Goal: Task Accomplishment & Management: Manage account settings

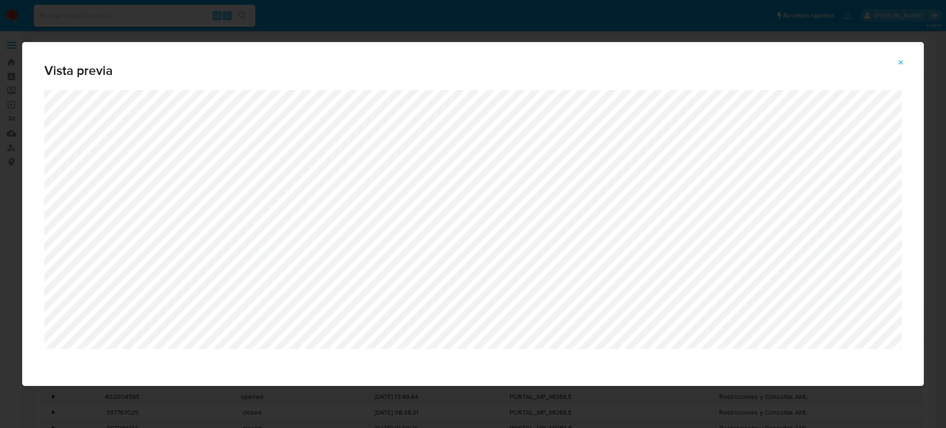
select select "10"
click at [901, 65] on icon "Attachment preview" at bounding box center [900, 62] width 7 height 7
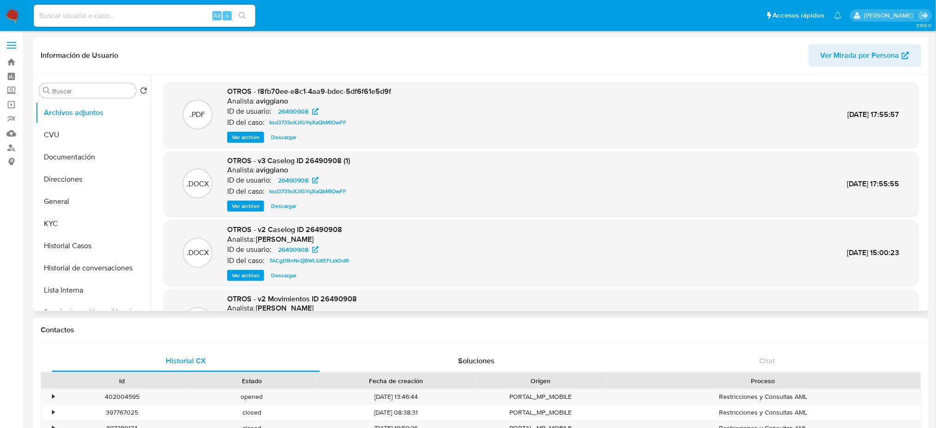
click at [127, 12] on input at bounding box center [145, 16] width 222 height 12
paste input "Wb5YnLQKzEPnDtQirnRicYSe"
type input "Wb5YnLQKzEPnDtQirnRicYSe"
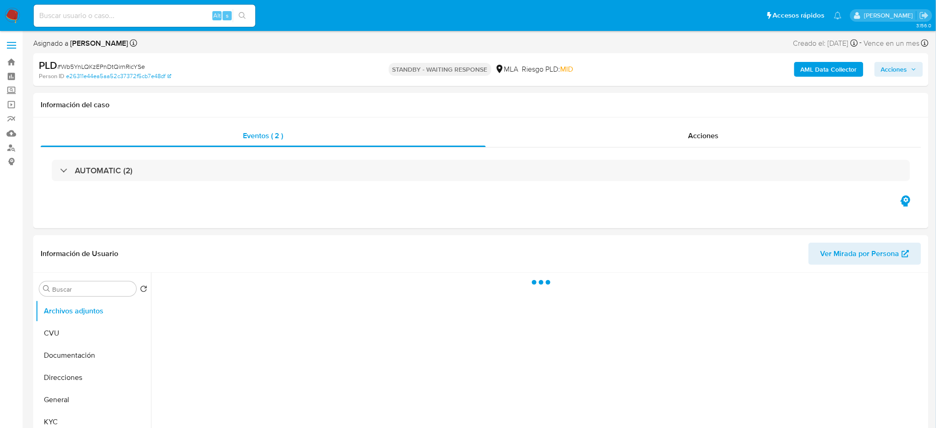
click at [12, 17] on img at bounding box center [13, 16] width 16 height 16
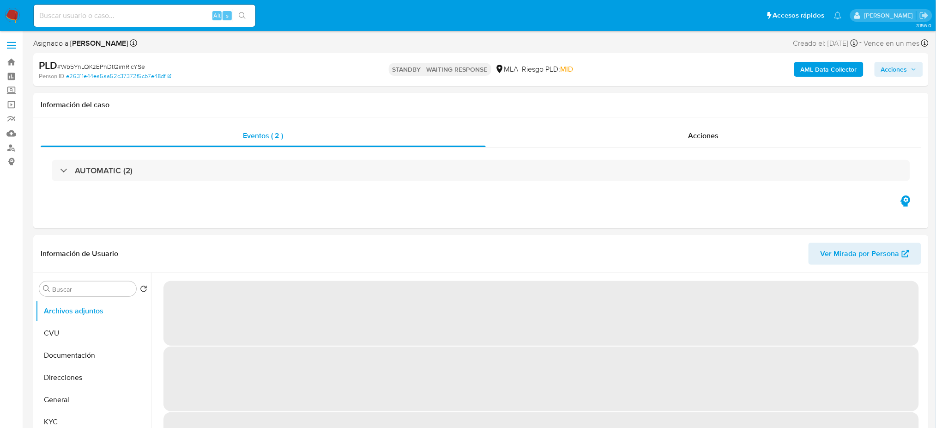
select select "10"
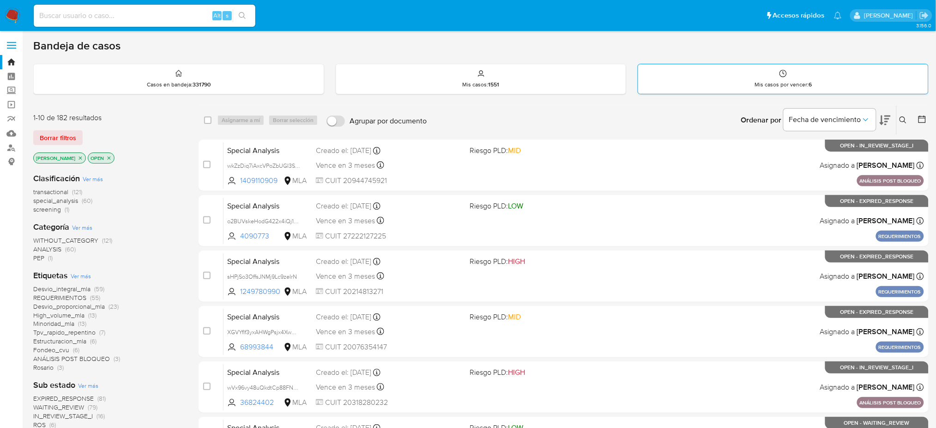
click at [716, 86] on div "Mis casos por vencer : 6" at bounding box center [783, 79] width 290 height 30
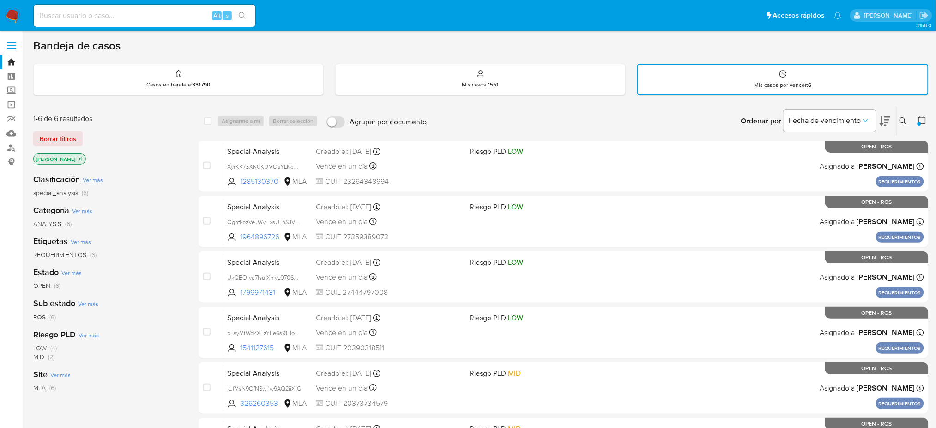
click at [9, 18] on img at bounding box center [13, 16] width 16 height 16
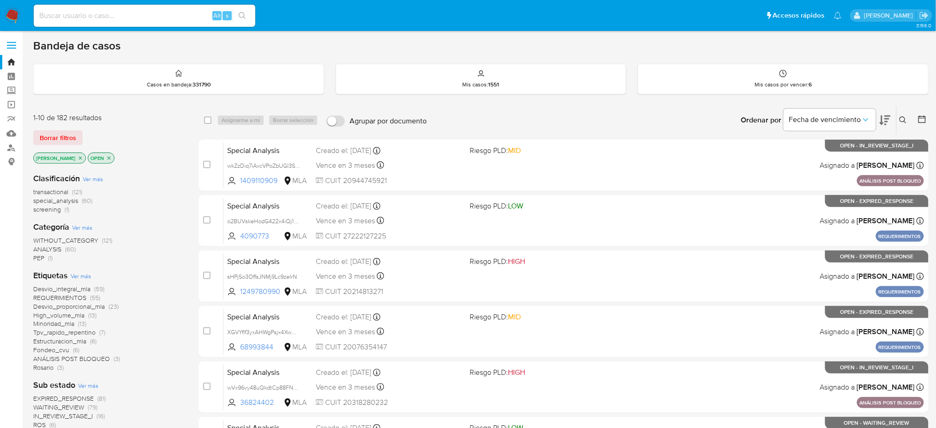
click at [9, 18] on img at bounding box center [13, 16] width 16 height 16
click at [111, 12] on input at bounding box center [145, 16] width 222 height 12
paste input "Npfd8fOTAw3kM8Y0EX2txZlY"
type input "Npfd8fOTAw3kM8Y0EX2txZlY"
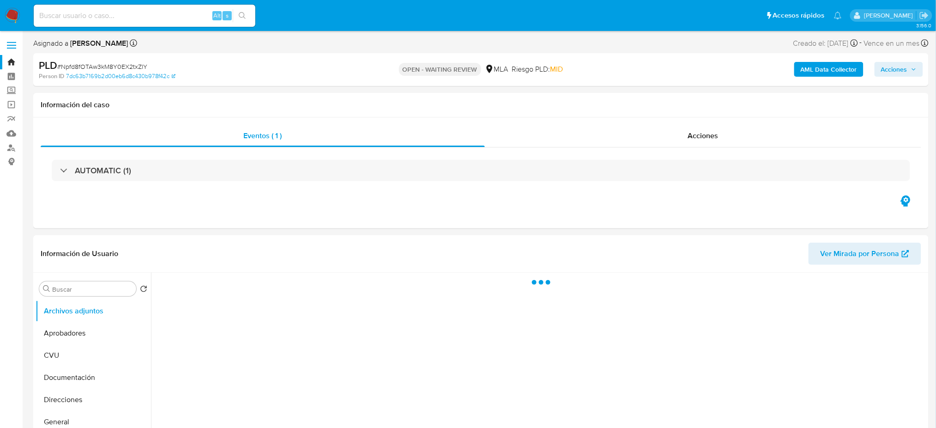
click at [120, 65] on span "# Npfd8fOTAw3kM8Y0EX2txZlY" at bounding box center [102, 66] width 90 height 9
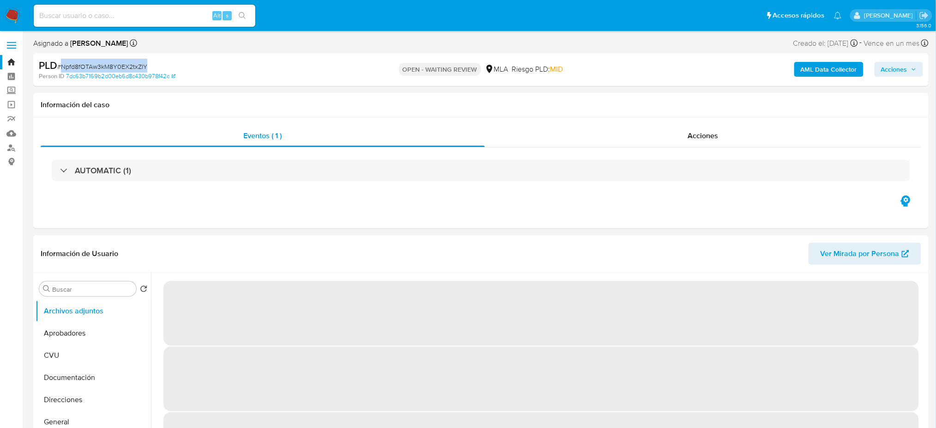
copy span "Npfd8fOTAw3kM8Y0EX2txZlY"
select select "10"
click at [9, 8] on img at bounding box center [13, 16] width 16 height 16
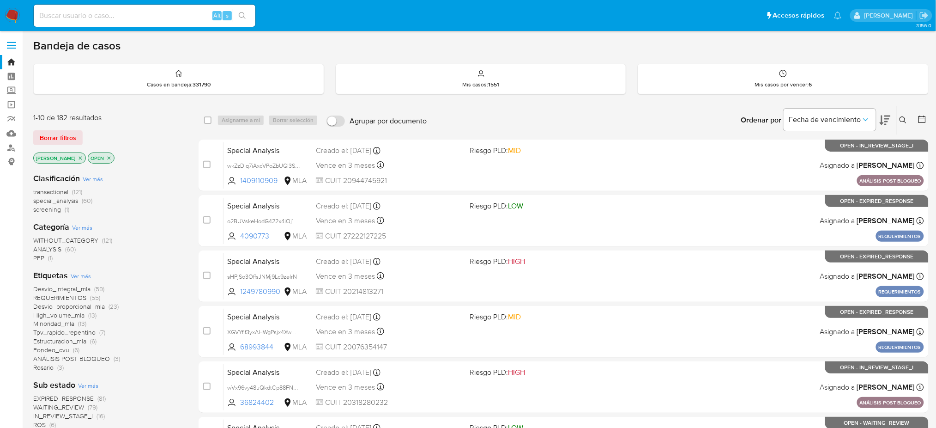
click at [903, 117] on icon at bounding box center [903, 119] width 7 height 7
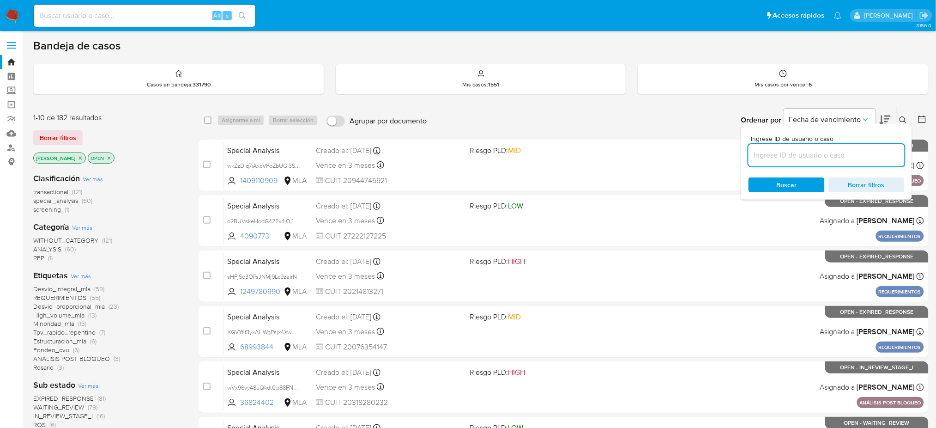
click at [848, 152] on input at bounding box center [827, 155] width 156 height 12
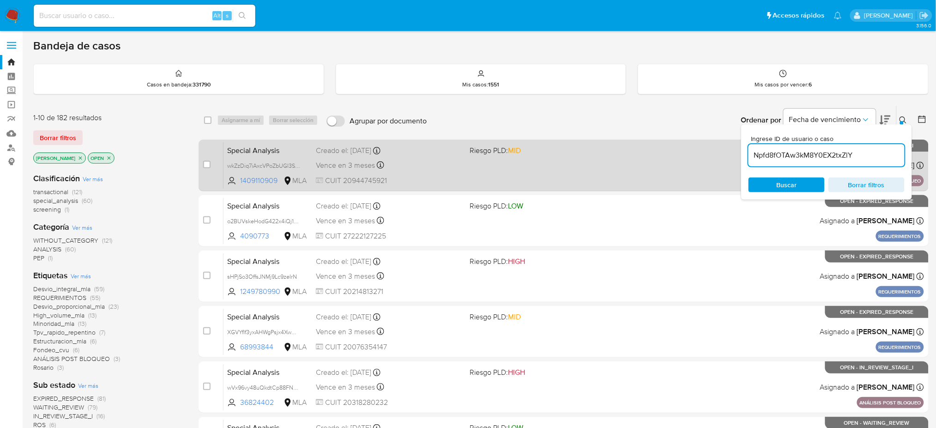
type input "Npfd8fOTAw3kM8Y0EX2txZlY"
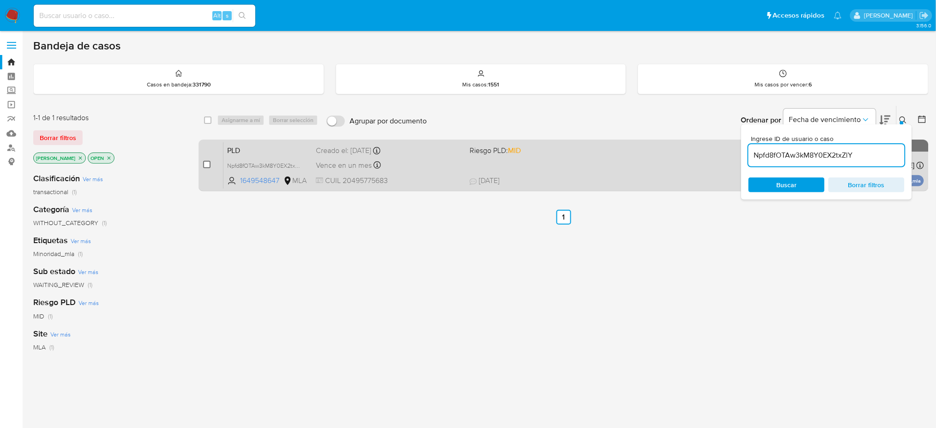
click at [207, 161] on input "checkbox" at bounding box center [206, 164] width 7 height 7
checkbox input "true"
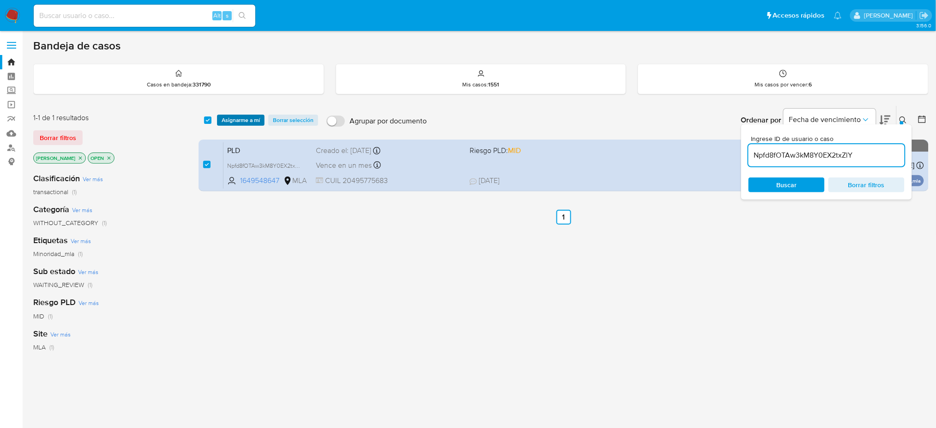
click at [228, 120] on span "Asignarme a mí" at bounding box center [241, 119] width 38 height 9
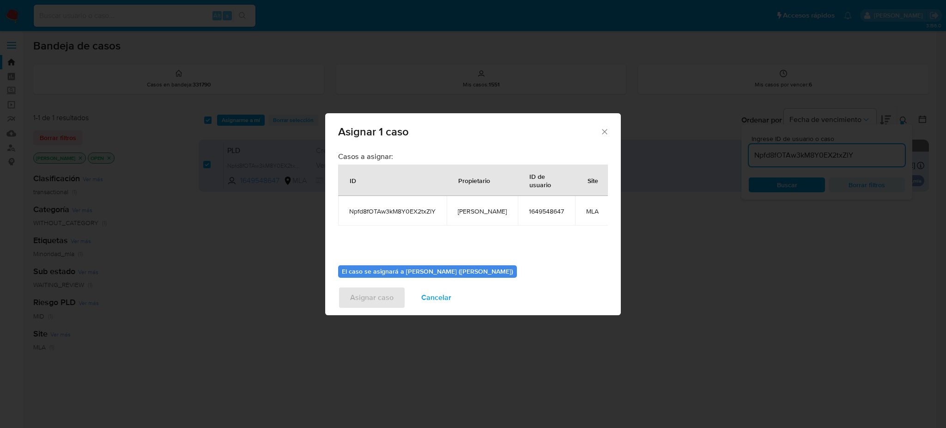
click at [485, 204] on td "[PERSON_NAME]" at bounding box center [482, 211] width 71 height 30
click at [482, 210] on span "[PERSON_NAME]" at bounding box center [482, 211] width 49 height 8
copy span "[PERSON_NAME]"
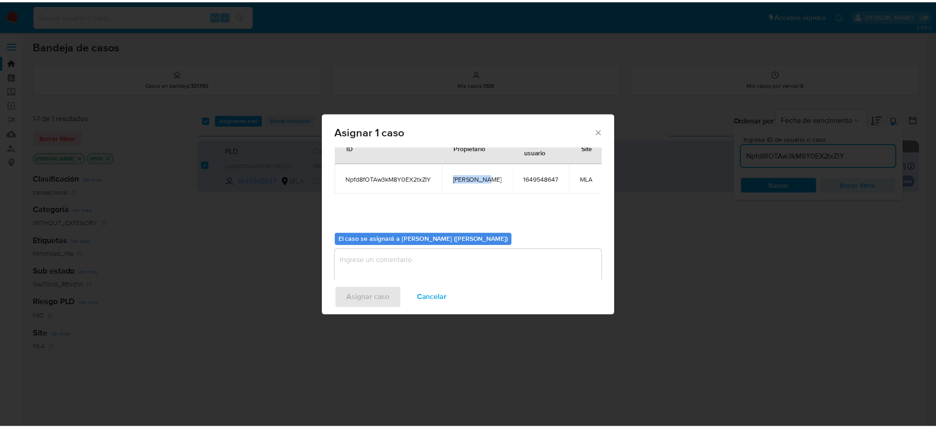
scroll to position [47, 0]
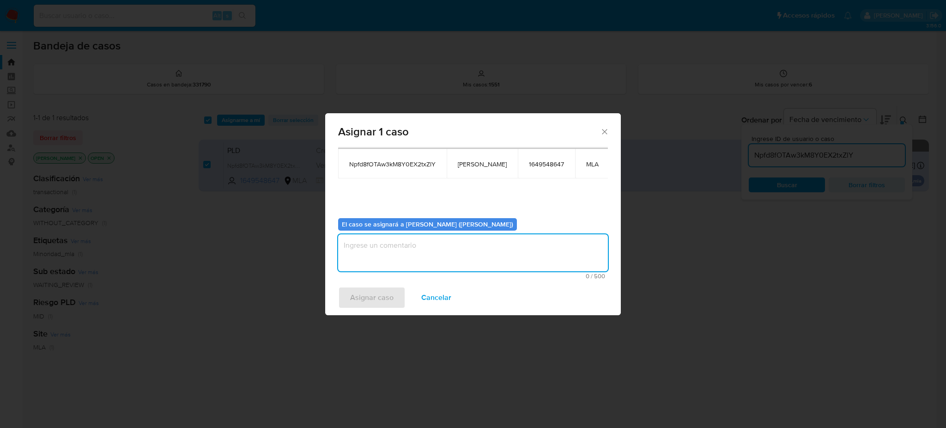
click at [416, 245] on textarea "assign-modal" at bounding box center [473, 252] width 270 height 37
paste textarea "[PERSON_NAME]"
type textarea "[PERSON_NAME]"
click at [382, 298] on span "Asignar caso" at bounding box center [371, 297] width 43 height 20
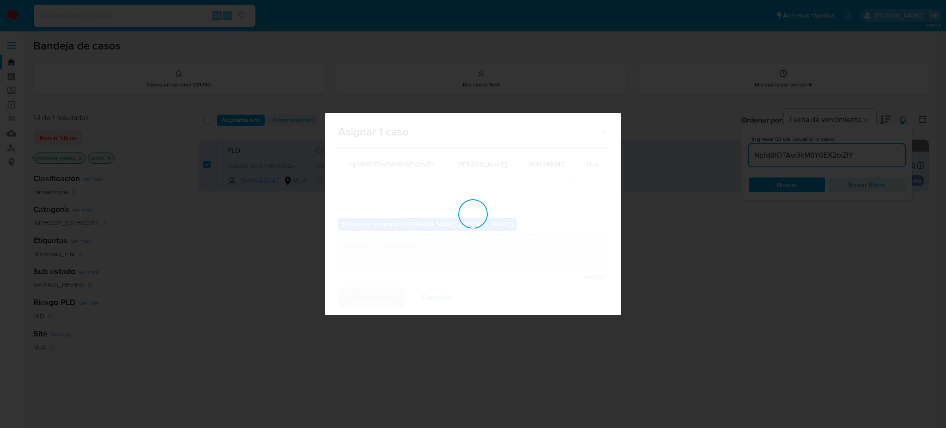
checkbox input "false"
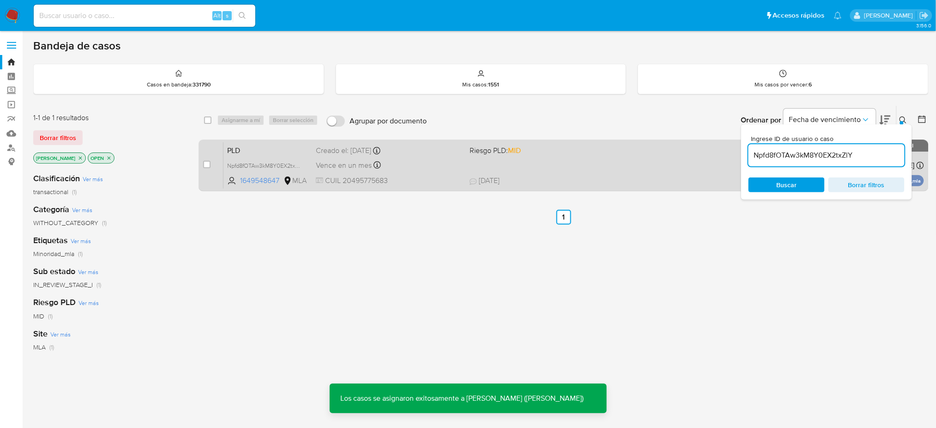
click at [441, 176] on span "CUIL 20495775683" at bounding box center [389, 180] width 146 height 10
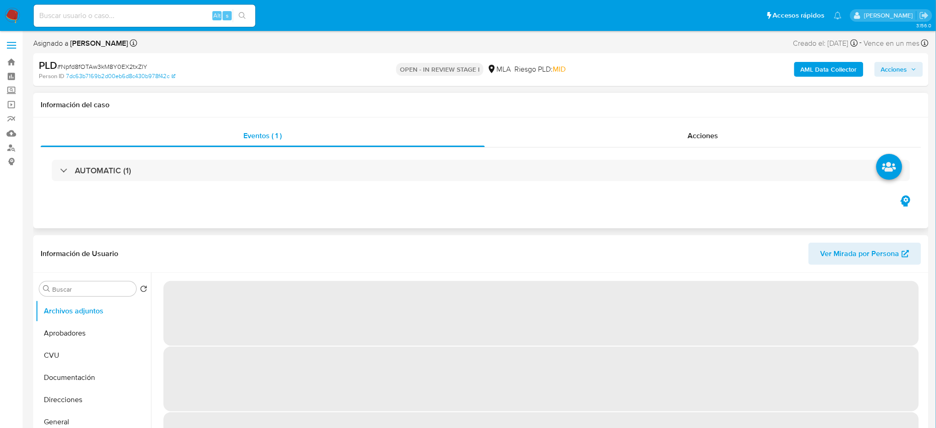
select select "10"
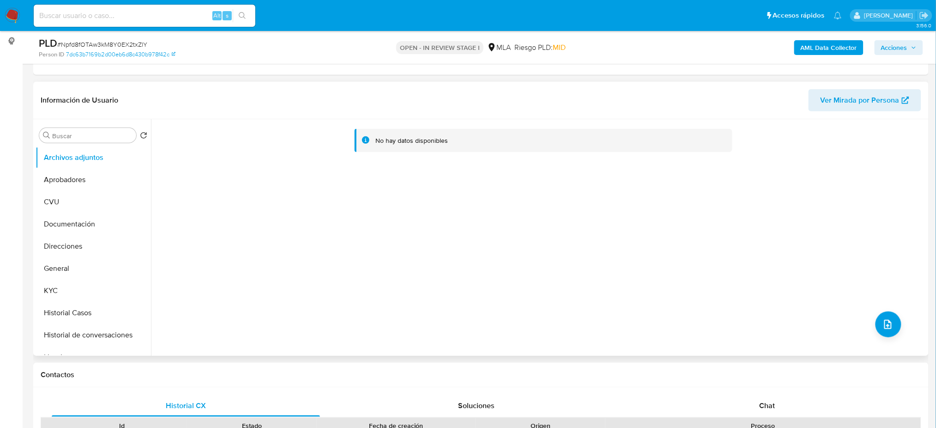
scroll to position [123, 0]
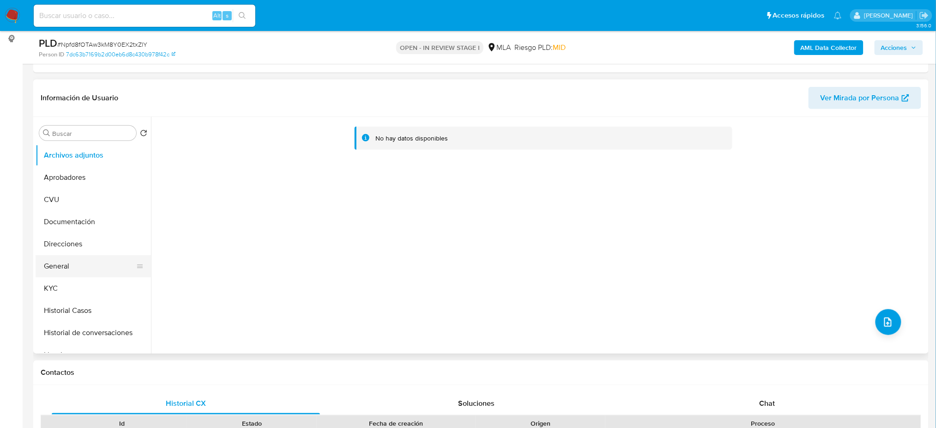
click at [71, 260] on button "General" at bounding box center [90, 266] width 108 height 22
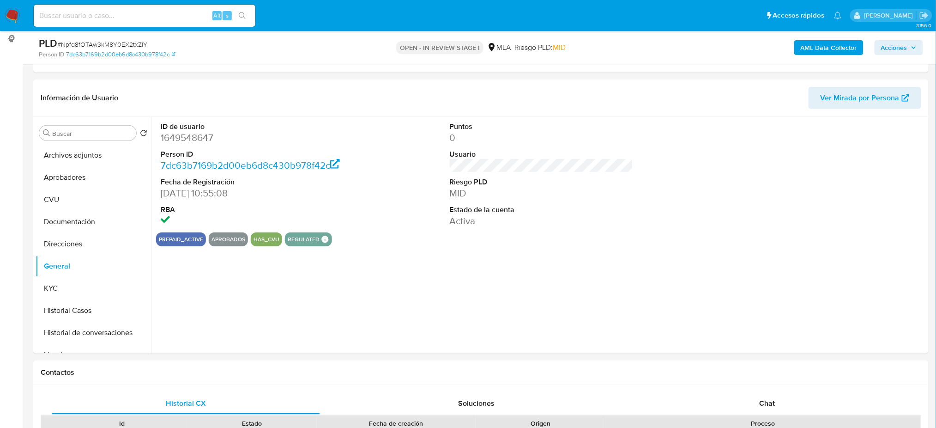
click at [172, 138] on dd "1649548647" at bounding box center [252, 137] width 183 height 13
copy dd "1649548647"
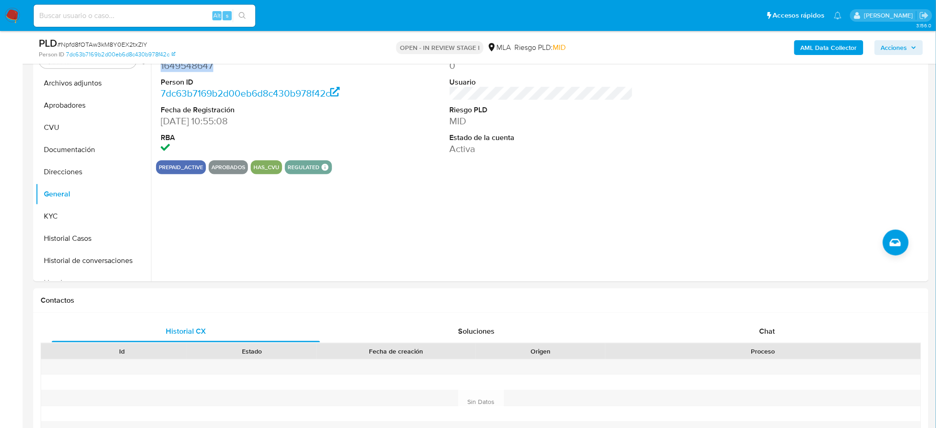
scroll to position [369, 0]
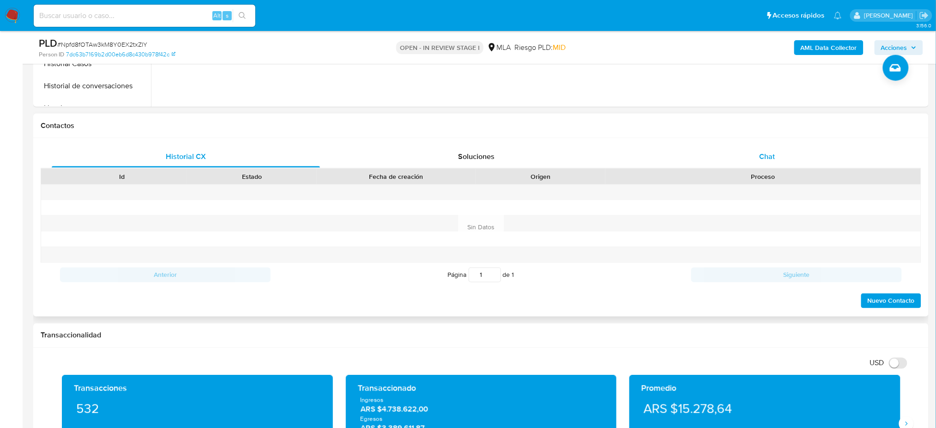
click at [798, 152] on div "Chat" at bounding box center [767, 156] width 268 height 22
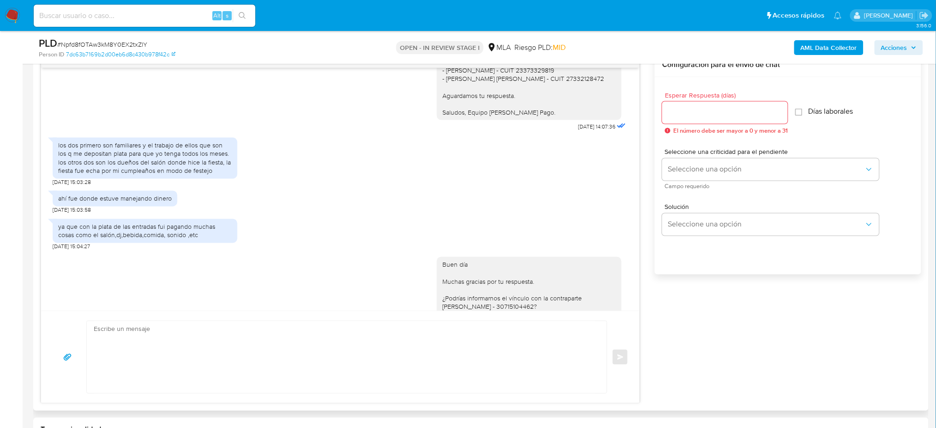
scroll to position [605, 0]
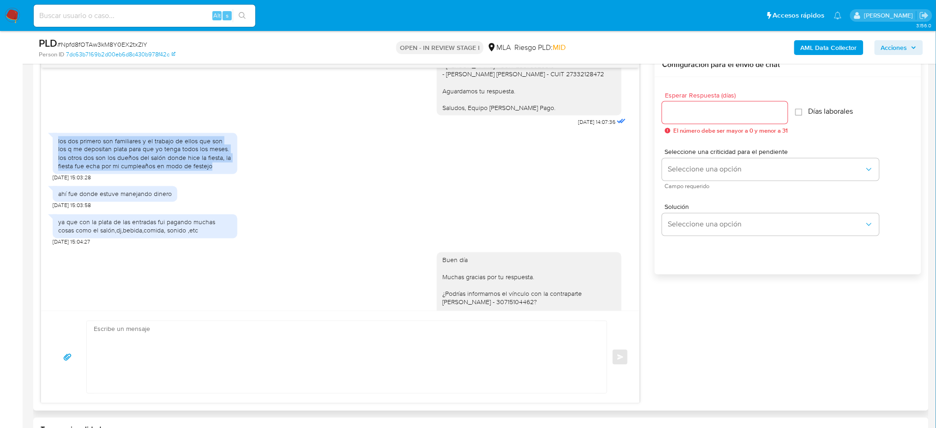
drag, startPoint x: 58, startPoint y: 151, endPoint x: 221, endPoint y: 176, distance: 164.9
click at [221, 170] on div "los dos primero son familiares y el trabajo de ellos que son los q me depositan…" at bounding box center [145, 154] width 174 height 34
click at [204, 170] on div "los dos primero son familiares y el trabajo de ellos que son los q me depositan…" at bounding box center [145, 154] width 174 height 34
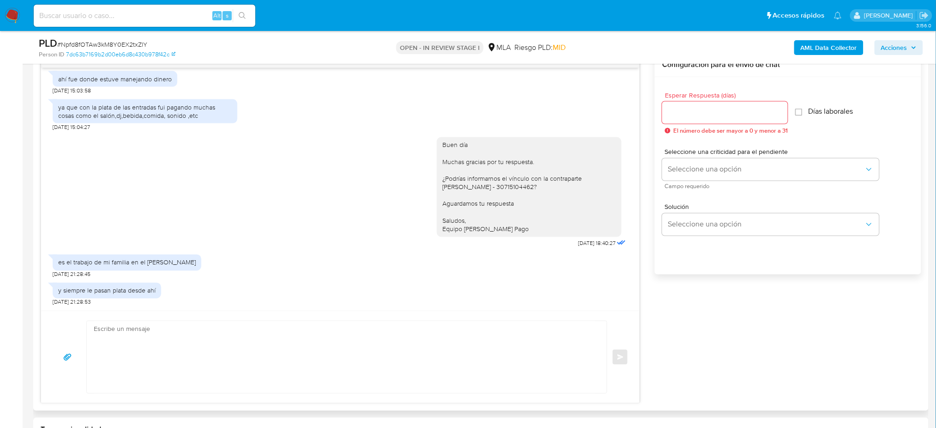
scroll to position [544, 0]
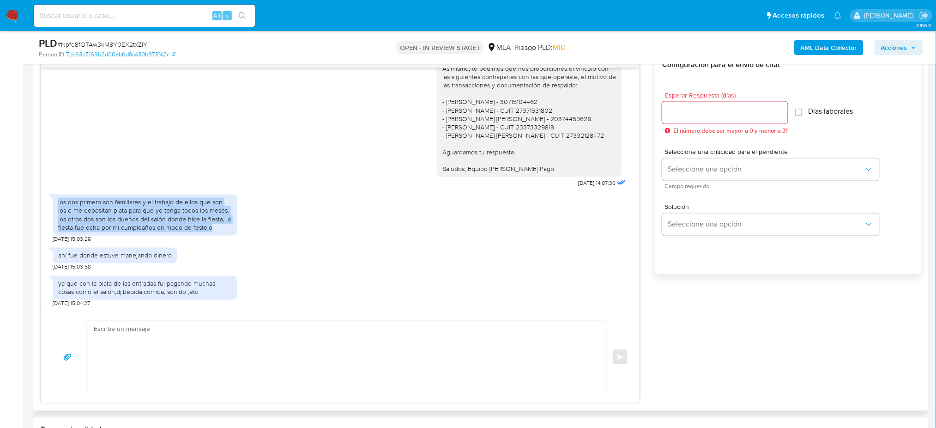
drag, startPoint x: 58, startPoint y: 211, endPoint x: 228, endPoint y: 235, distance: 172.0
click at [228, 232] on div "los dos primero son familiares y el trabajo de ellos que son los q me depositan…" at bounding box center [145, 215] width 174 height 34
copy div "los dos primero son familiares y el trabajo de ellos que son los q me depositan…"
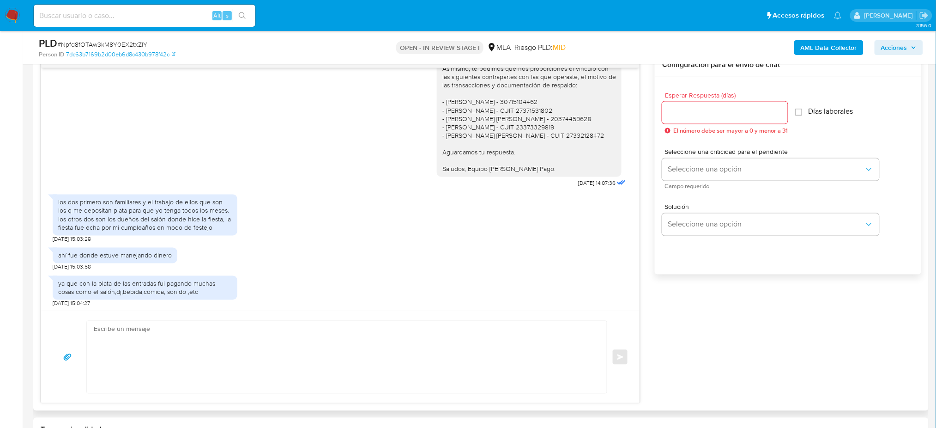
click at [105, 260] on div "ahí fue donde estuve manejando dinero" at bounding box center [115, 255] width 114 height 8
copy div "ahí fue donde estuve manejando dinero"
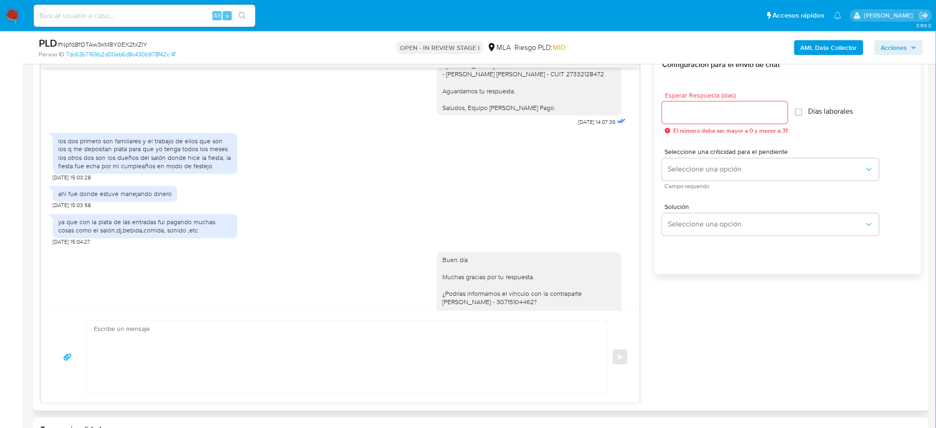
click at [156, 235] on div "ya que con la plata de las entradas fui pagando muchas cosas como el salón,dj,b…" at bounding box center [145, 226] width 174 height 17
copy div "ya que con la plata de las entradas fui pagando muchas cosas como el salón,dj,b…"
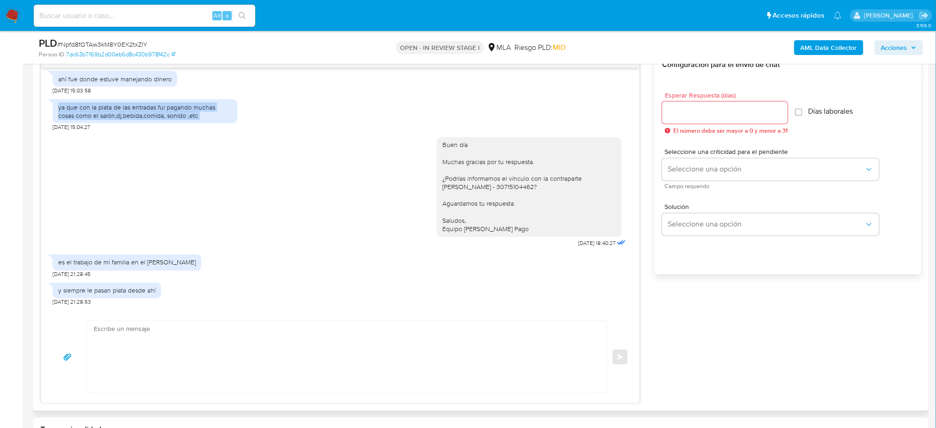
scroll to position [728, 0]
drag, startPoint x: 575, startPoint y: 179, endPoint x: 439, endPoint y: 186, distance: 135.5
click at [442, 186] on div "Buen día Muchas gracias por tu respuesta. ¿Podrías informarnos el vínculo con l…" at bounding box center [529, 187] width 174 height 92
copy div "Don Romeo Sr"
click at [171, 263] on div "es el trabajo de mi familia en el mercado de abasto" at bounding box center [127, 262] width 138 height 8
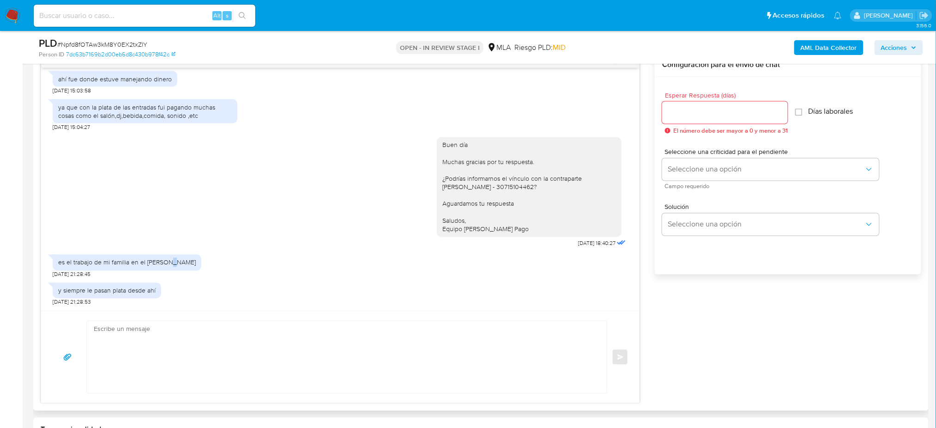
click at [171, 263] on div "es el trabajo de mi familia en el mercado de abasto" at bounding box center [127, 262] width 138 height 8
copy div "es el trabajo de mi familia en el mercado de abasto"
click at [97, 291] on div "y siempre le pasan plata desde ahí" at bounding box center [106, 290] width 97 height 8
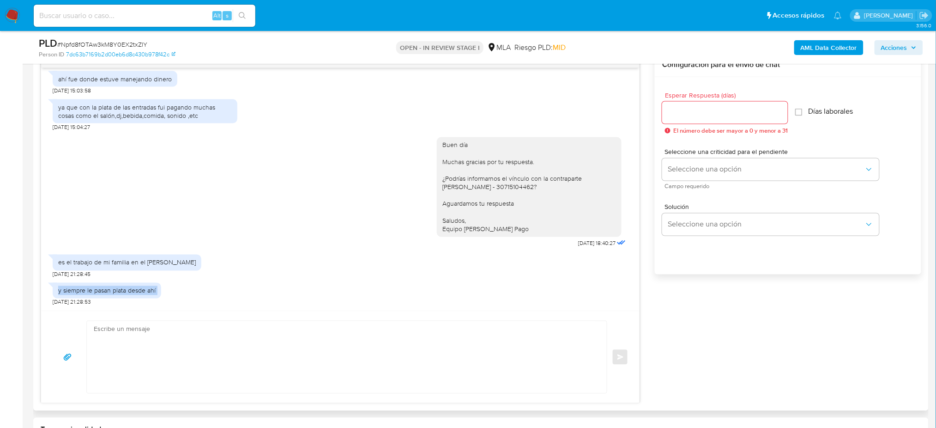
click at [97, 291] on div "y siempre le pasan plata desde ahí" at bounding box center [106, 290] width 97 height 8
copy div "y siempre le pasan plata desde ahí"
click at [166, 364] on textarea at bounding box center [345, 357] width 502 height 72
paste textarea "Hola, ¡Muchas gracias por tu respuesta! Confirmamos la recepción de la document…"
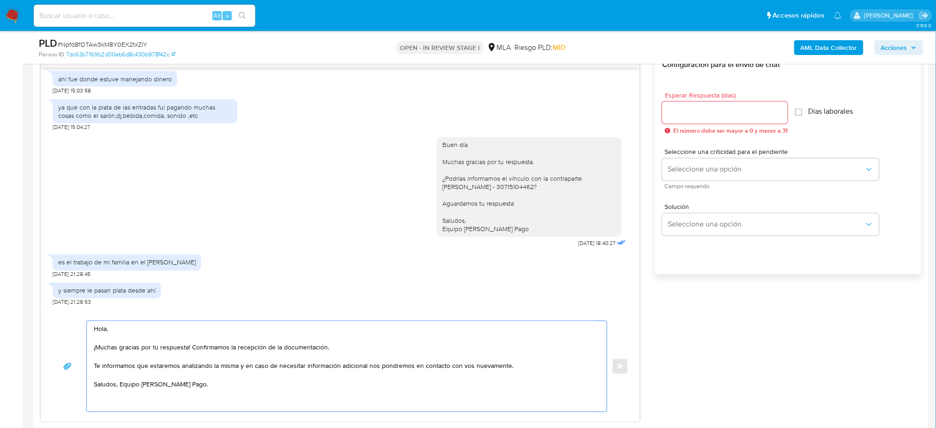
type textarea "Hola, ¡Muchas gracias por tu respuesta! Confirmamos la recepción de la document…"
click at [718, 118] on div at bounding box center [725, 113] width 126 height 22
click at [713, 114] on input "Esperar Respuesta (días)" at bounding box center [725, 113] width 126 height 12
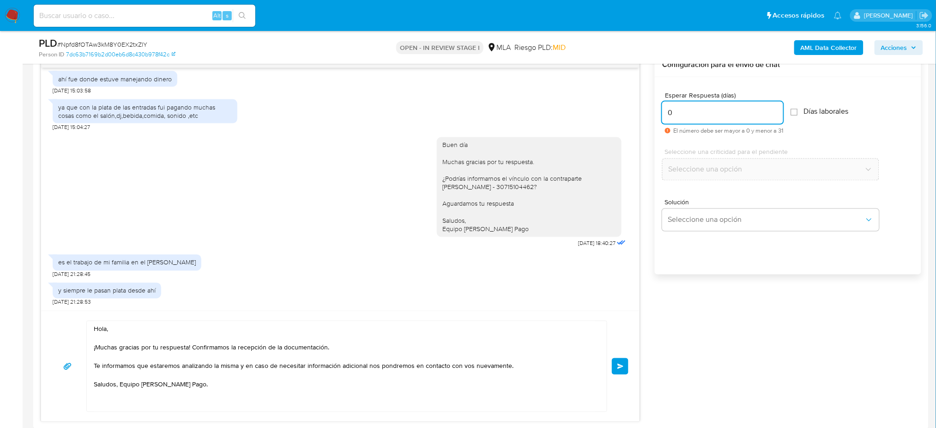
type input "0"
click at [322, 348] on textarea "Hola, ¡Muchas gracias por tu respuesta! Confirmamos la recepción de la document…" at bounding box center [345, 366] width 502 height 91
type textarea "Hola, ¡Muchas gracias por tu respuesta! Confirmamos la recepción de la informac…"
click at [105, 41] on span "# Npfd8fOTAw3kM8Y0EX2txZlY" at bounding box center [102, 44] width 90 height 9
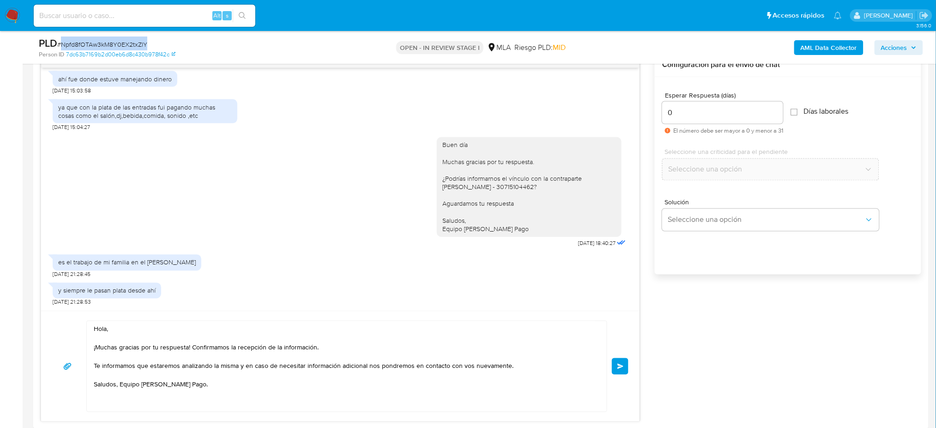
click at [105, 41] on span "# Npfd8fOTAw3kM8Y0EX2txZlY" at bounding box center [102, 44] width 90 height 9
copy span "Npfd8fOTAw3kM8Y0EX2txZlY"
click at [621, 366] on span "Enviar" at bounding box center [620, 366] width 6 height 6
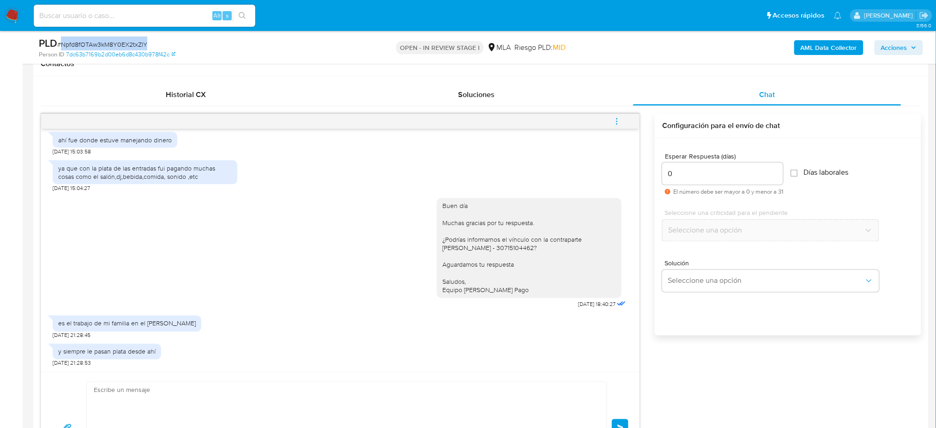
scroll to position [431, 0]
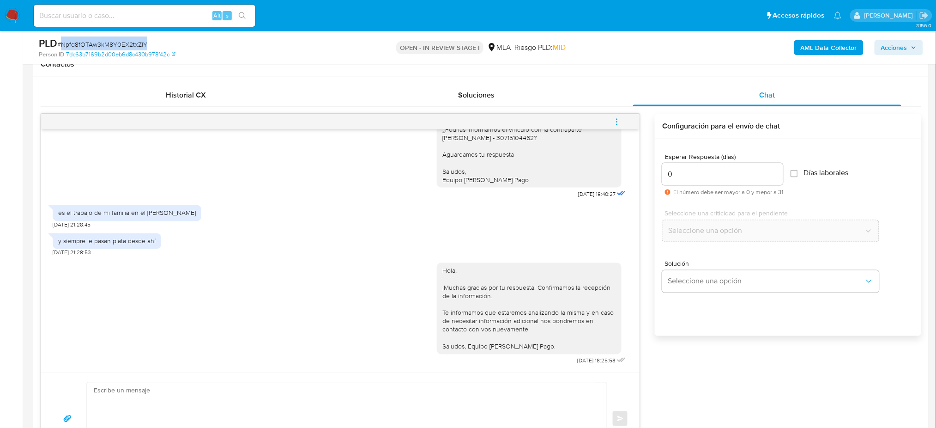
click at [622, 121] on button "menu-action" at bounding box center [617, 122] width 30 height 22
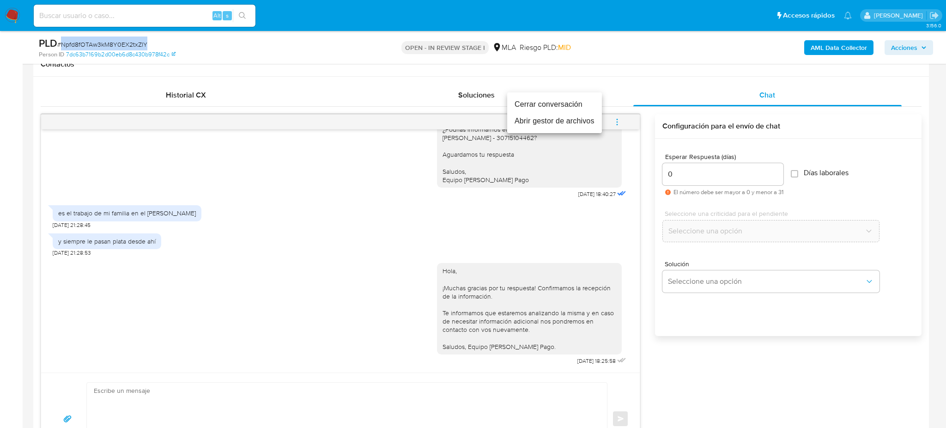
click at [574, 102] on li "Cerrar conversación" at bounding box center [554, 104] width 95 height 17
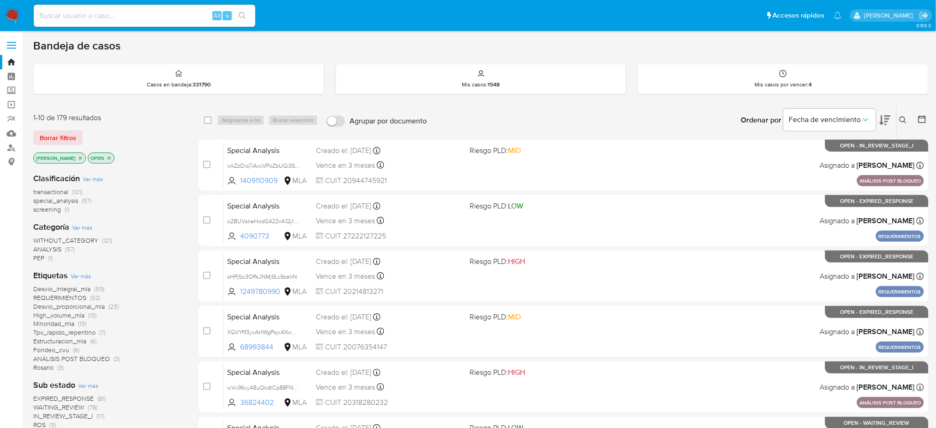
click at [900, 124] on button at bounding box center [904, 120] width 15 height 11
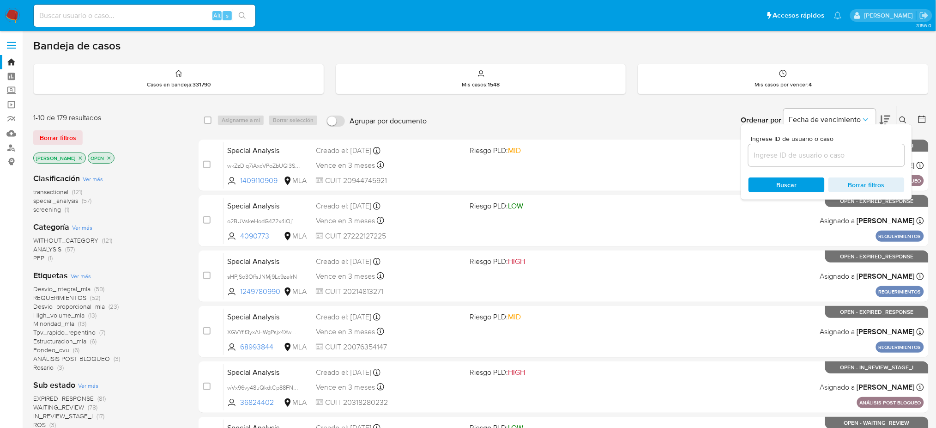
click at [784, 160] on input at bounding box center [827, 155] width 156 height 12
type input "Npfd8fOTAw3kM8Y0EX2txZlY"
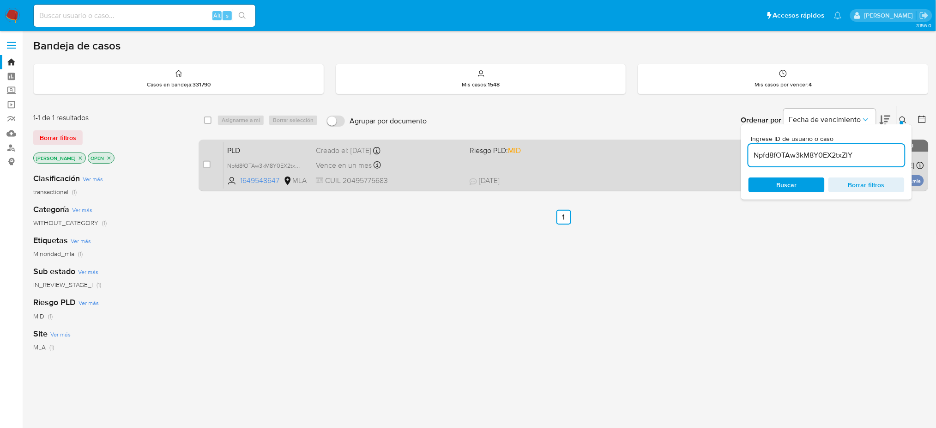
click at [208, 163] on input "checkbox" at bounding box center [206, 164] width 7 height 7
checkbox input "true"
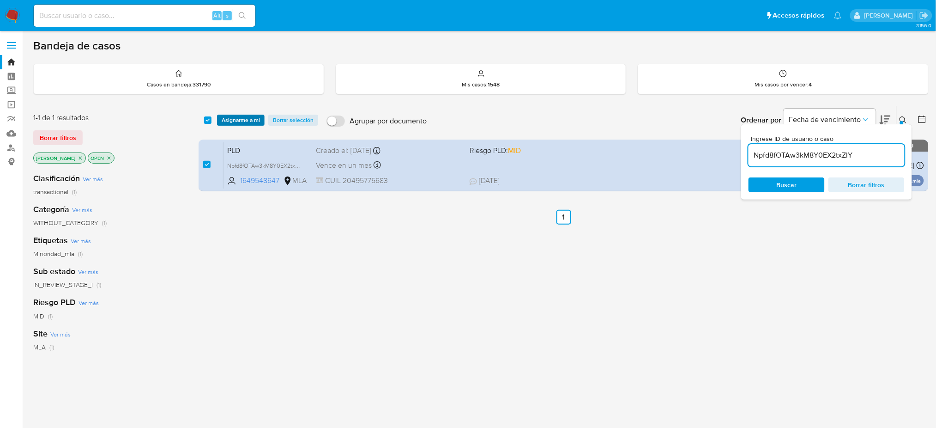
click at [247, 115] on span "Asignarme a mí" at bounding box center [241, 119] width 38 height 9
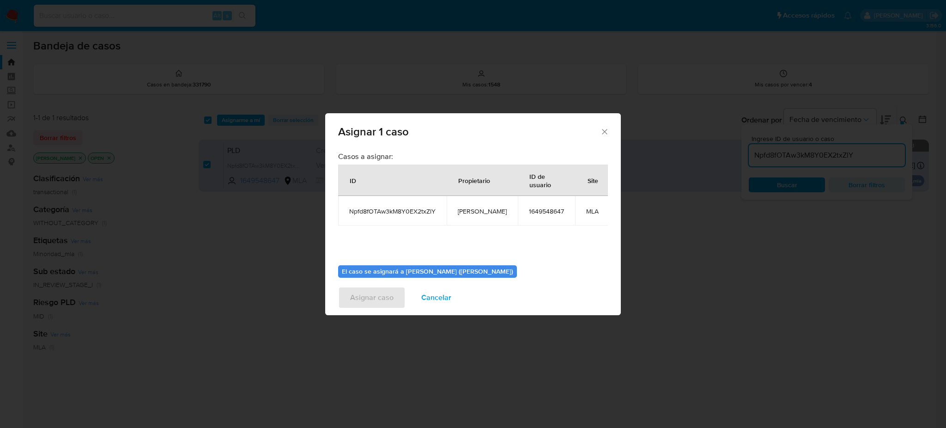
click at [485, 214] on span "[PERSON_NAME]" at bounding box center [482, 211] width 49 height 8
copy span "[PERSON_NAME]"
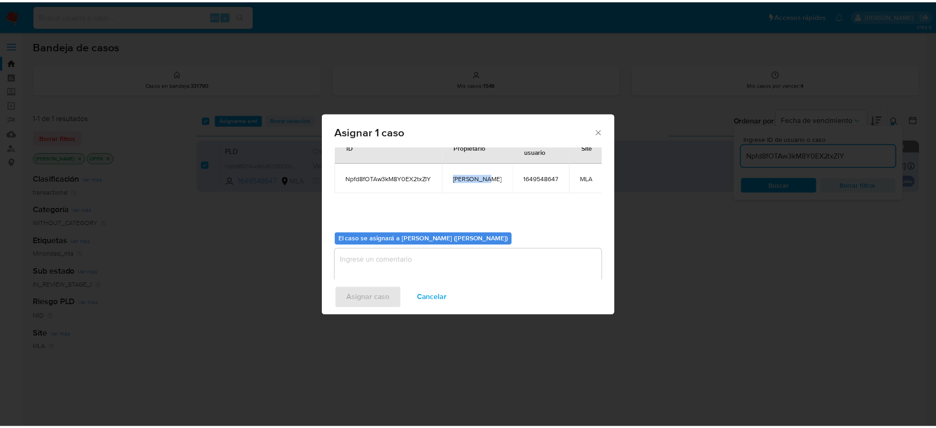
scroll to position [47, 0]
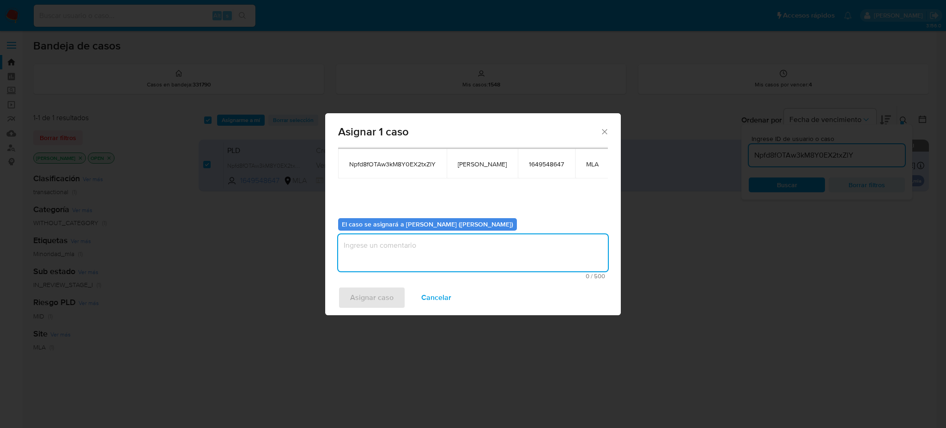
click at [426, 245] on textarea "assign-modal" at bounding box center [473, 252] width 270 height 37
paste textarea "[PERSON_NAME]"
type textarea "[PERSON_NAME]"
click at [378, 305] on span "Asignar caso" at bounding box center [371, 297] width 43 height 20
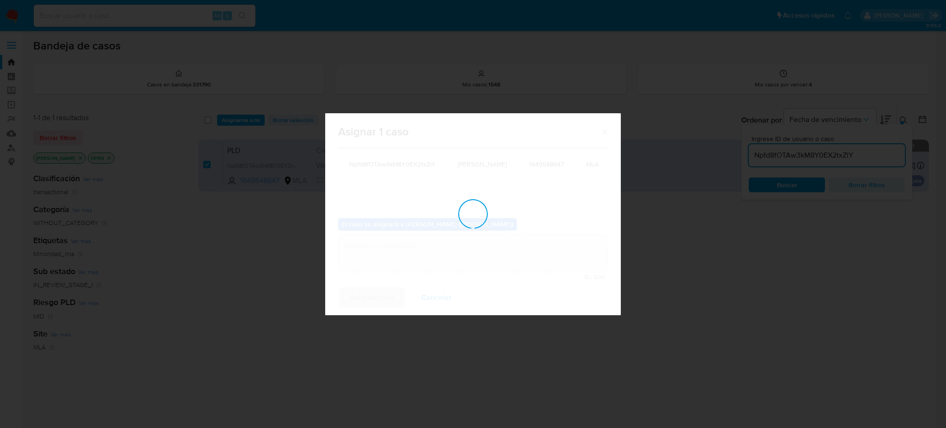
checkbox input "false"
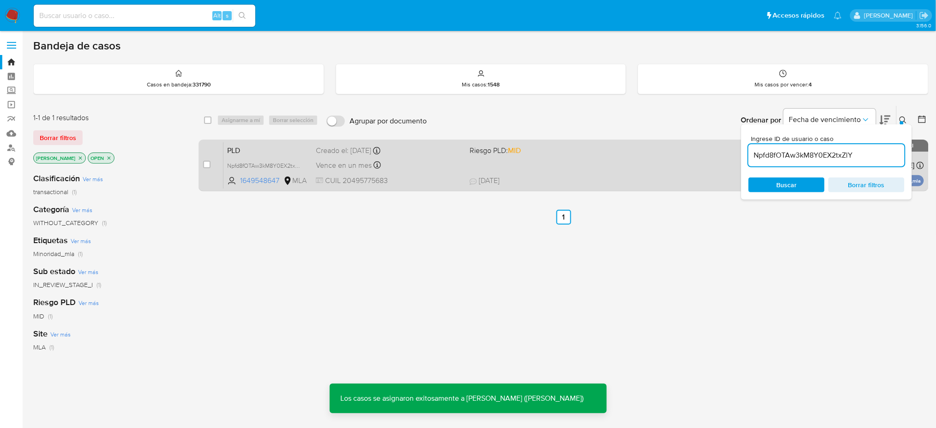
click at [257, 149] on span "PLD" at bounding box center [267, 150] width 81 height 12
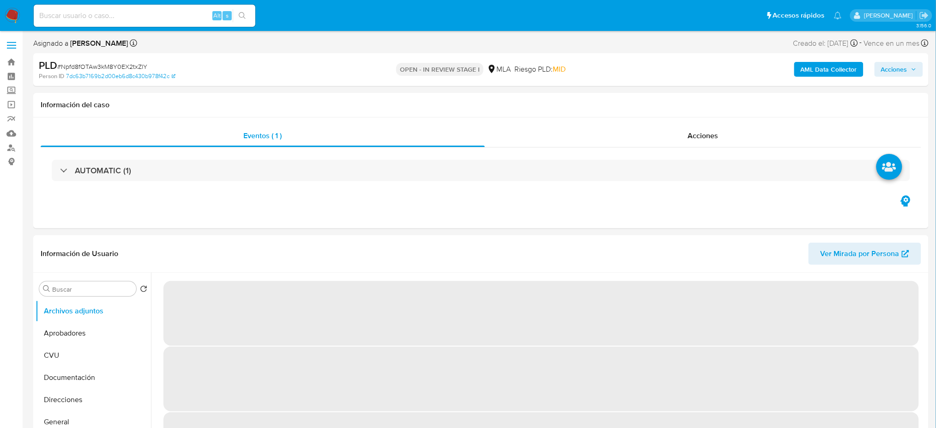
click at [825, 70] on b "AML Data Collector" at bounding box center [829, 69] width 56 height 15
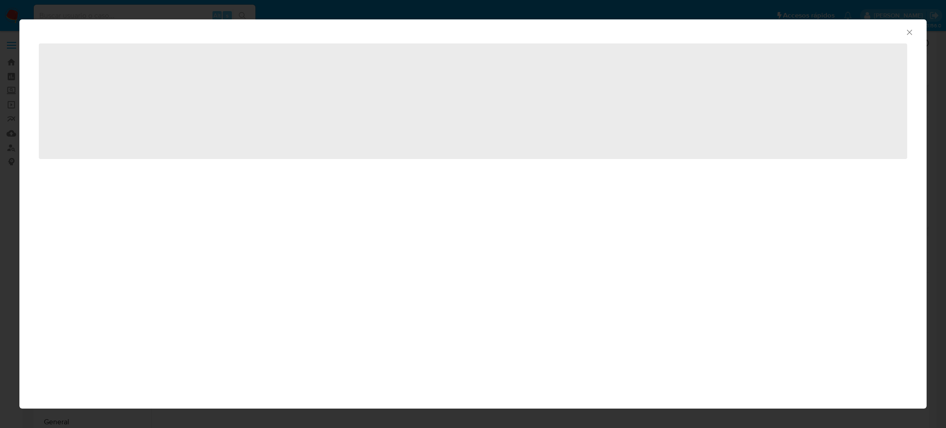
select select "10"
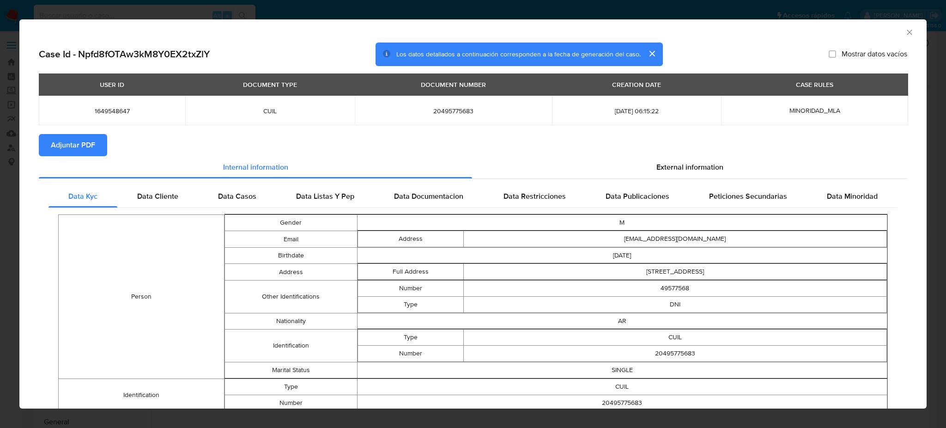
click at [72, 146] on span "Adjuntar PDF" at bounding box center [73, 145] width 44 height 20
click at [905, 33] on icon "Cerrar ventana" at bounding box center [909, 32] width 9 height 9
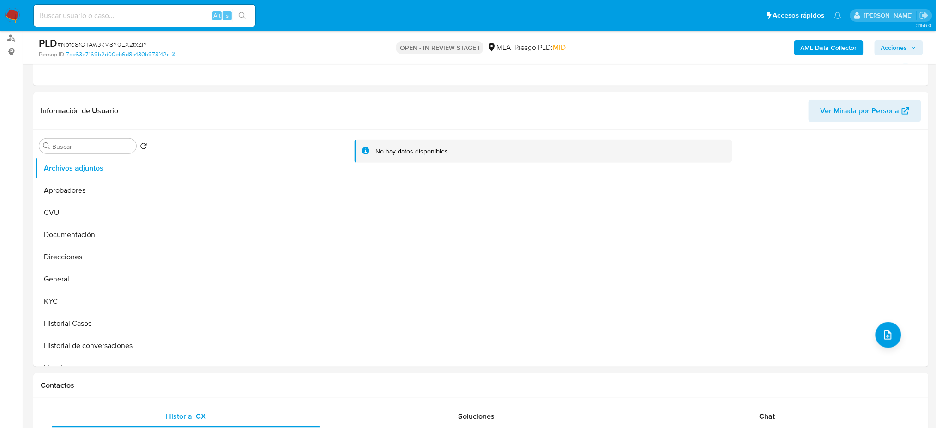
scroll to position [123, 0]
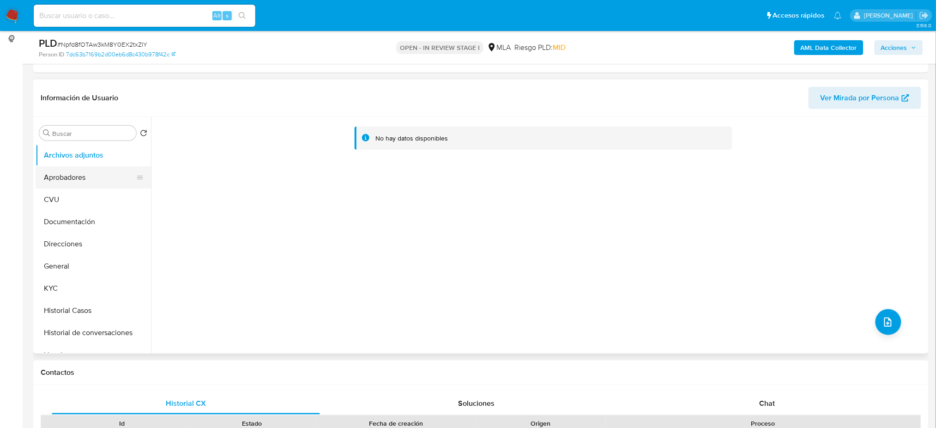
click at [76, 177] on button "Aprobadores" at bounding box center [90, 177] width 108 height 22
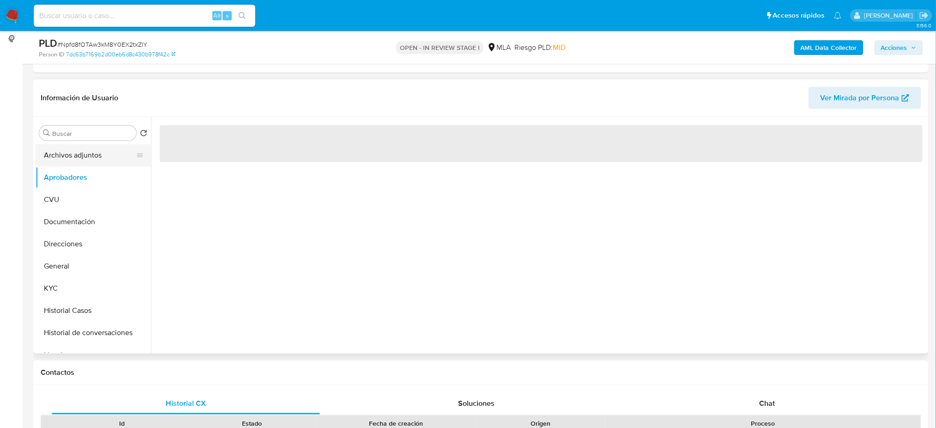
click at [68, 158] on button "Archivos adjuntos" at bounding box center [90, 155] width 108 height 22
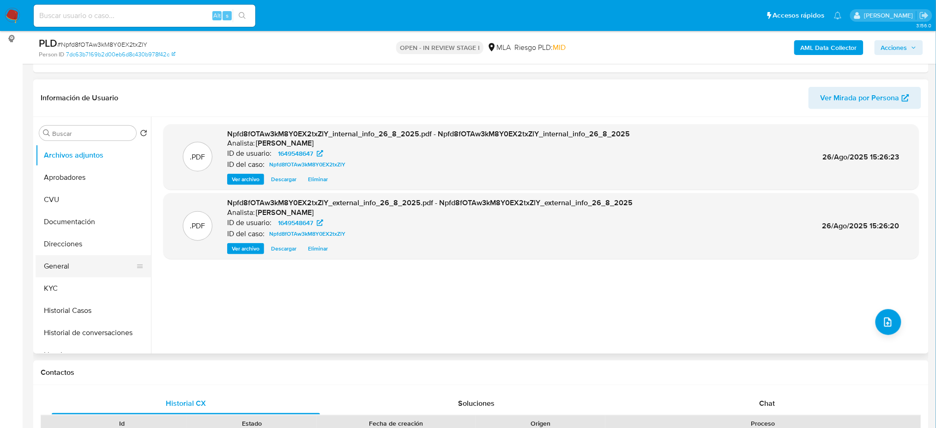
click at [71, 267] on button "General" at bounding box center [90, 266] width 108 height 22
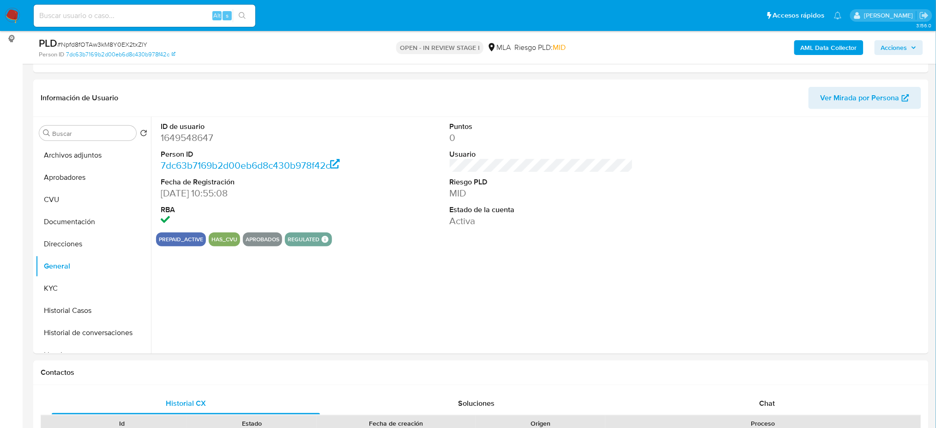
click at [187, 131] on dd "1649548647" at bounding box center [252, 137] width 183 height 13
copy dd "1649548647"
click at [90, 159] on button "Archivos adjuntos" at bounding box center [90, 155] width 108 height 22
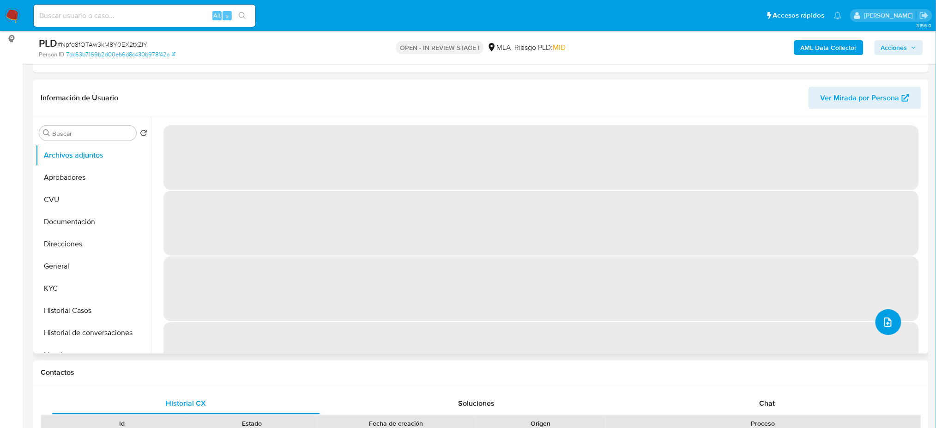
click at [889, 327] on span "upload-file" at bounding box center [888, 321] width 11 height 11
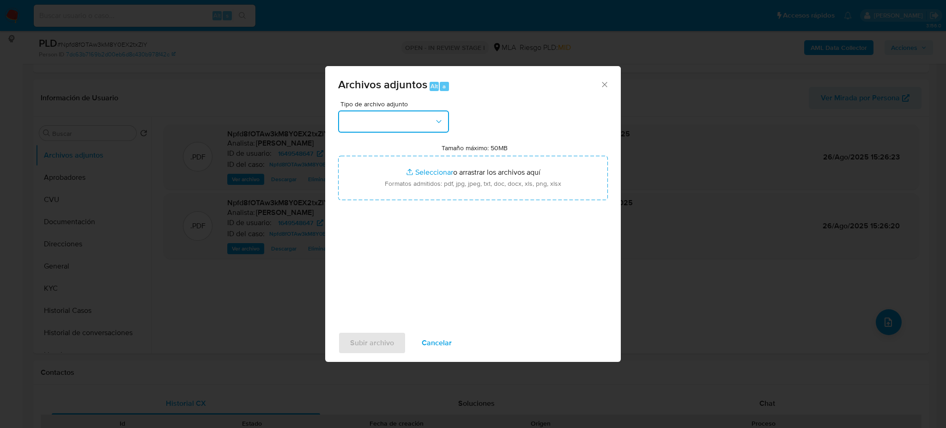
click at [393, 130] on button "button" at bounding box center [393, 121] width 111 height 22
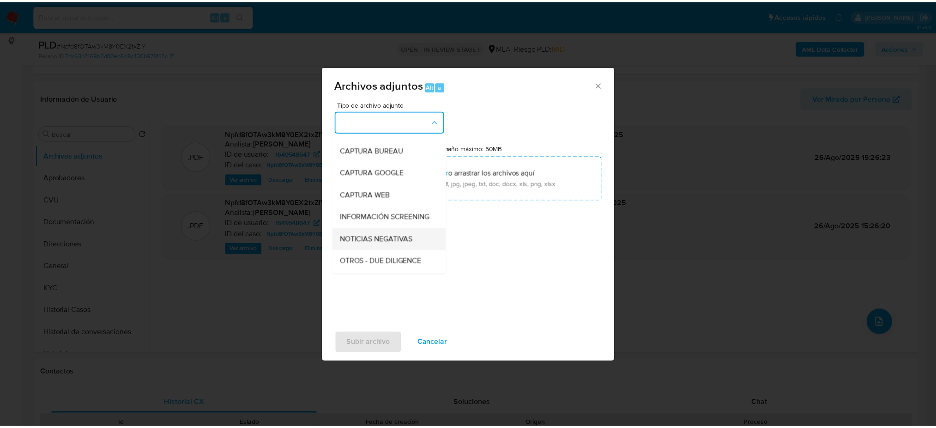
scroll to position [61, 0]
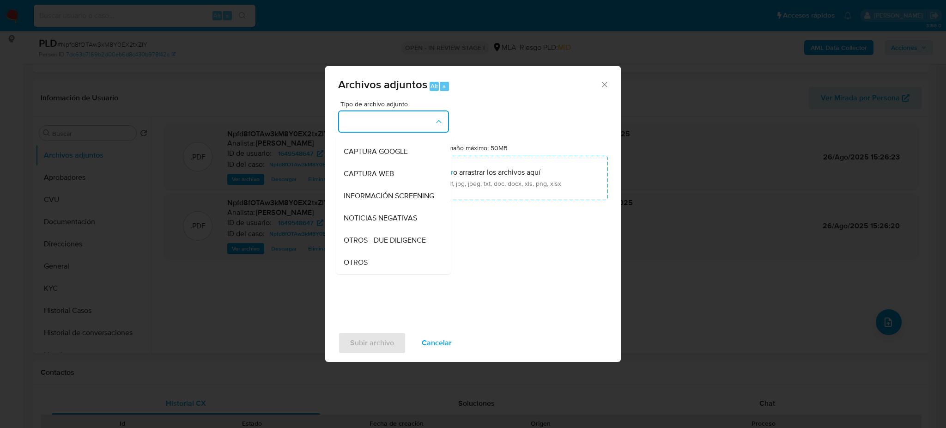
click at [373, 266] on div "OTROS" at bounding box center [391, 262] width 94 height 22
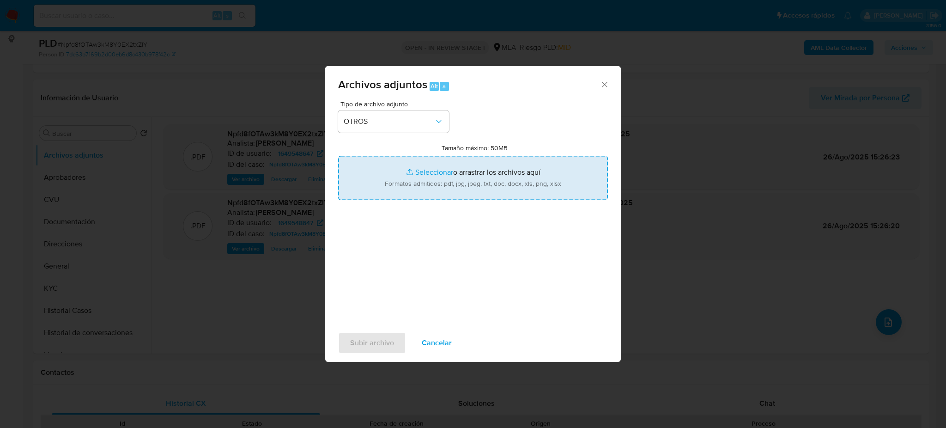
click at [408, 190] on input "Tamaño máximo: 50MB Seleccionar archivos" at bounding box center [473, 178] width 270 height 44
type input "C:\fakepath\Caselog Npfd8fOTAw3kM8Y0EX2txZlY_2025_07_18_01_35_41.docx"
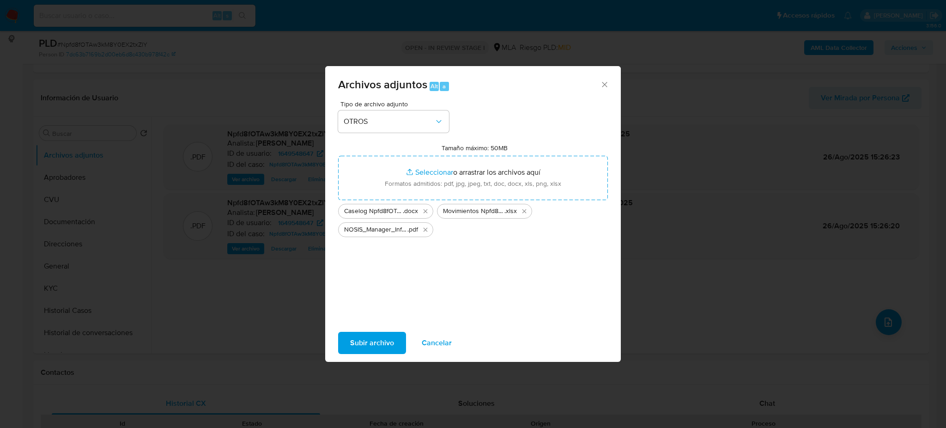
click at [363, 345] on span "Subir archivo" at bounding box center [372, 343] width 44 height 20
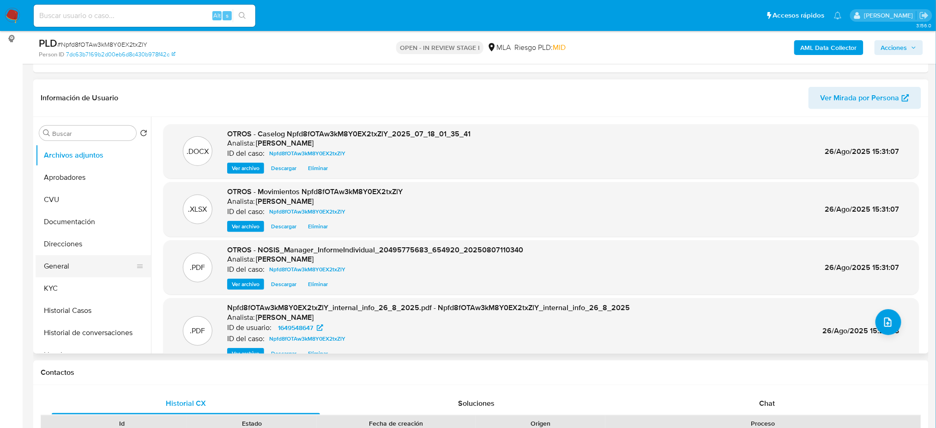
click at [51, 266] on button "General" at bounding box center [90, 266] width 108 height 22
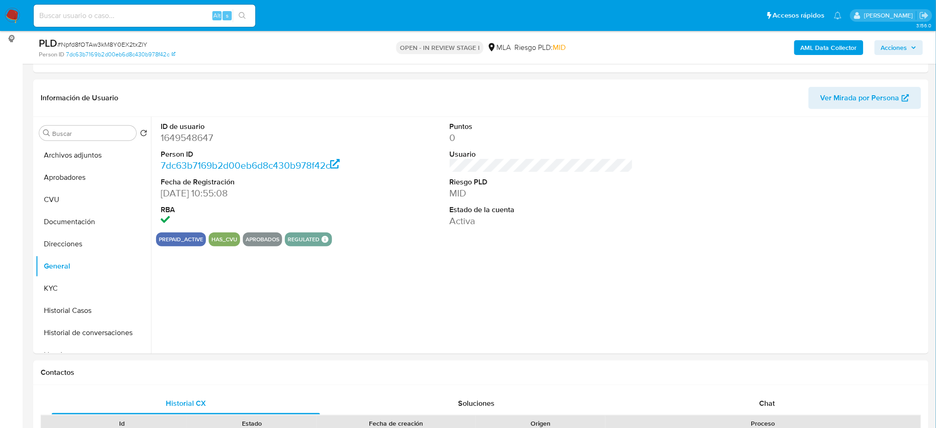
click at [172, 135] on dd "1649548647" at bounding box center [252, 137] width 183 height 13
copy dd "1649548647"
click at [898, 39] on div "AML Data Collector Acciones" at bounding box center [777, 47] width 292 height 22
click at [914, 41] on span "Acciones" at bounding box center [899, 47] width 36 height 13
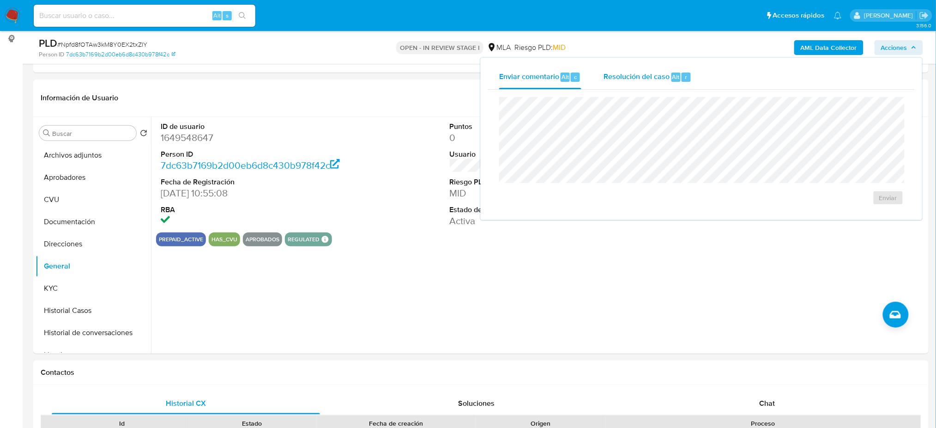
click at [648, 77] on span "Resolución del caso" at bounding box center [637, 76] width 66 height 11
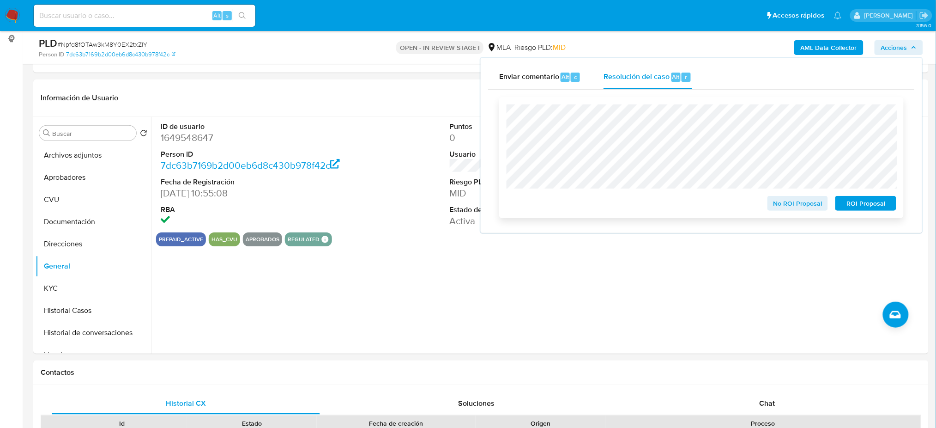
click at [773, 206] on button "No ROI Proposal" at bounding box center [798, 203] width 61 height 15
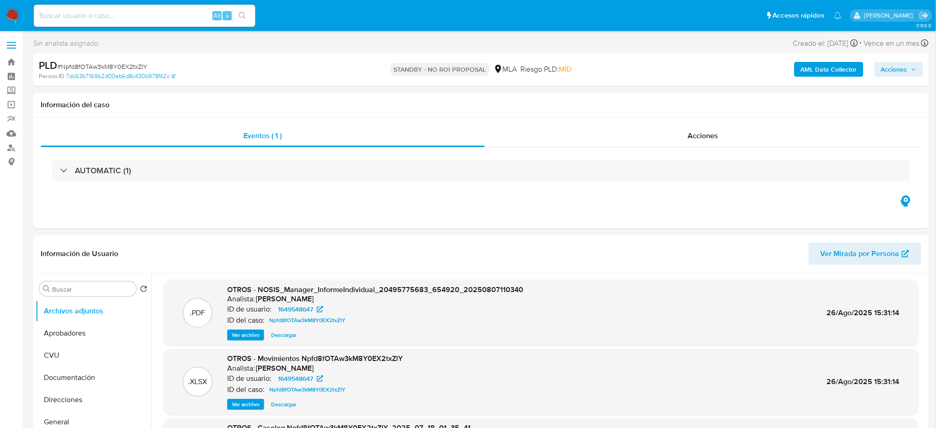
select select "10"
drag, startPoint x: 14, startPoint y: 21, endPoint x: 19, endPoint y: 2, distance: 19.7
click at [14, 22] on img at bounding box center [13, 16] width 16 height 16
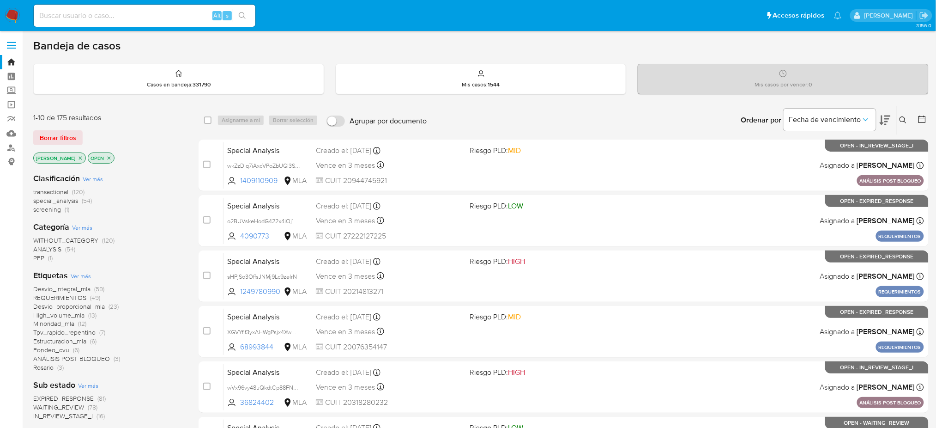
click at [133, 12] on input at bounding box center [145, 16] width 222 height 12
paste input "juPjLipzUirfNqA3SUQZS3BQ"
type input "juPjLipzUirfNqA3SUQZS3BQ"
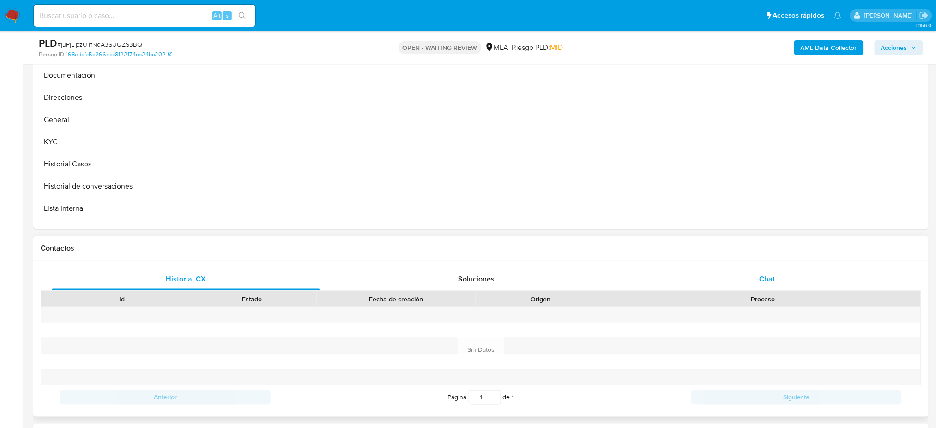
scroll to position [308, 0]
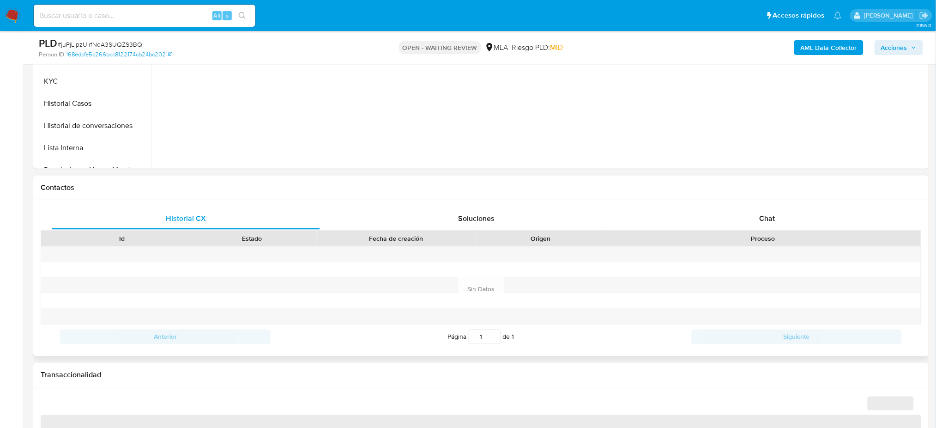
click at [770, 255] on div at bounding box center [762, 254] width 315 height 15
click at [776, 222] on div "Chat" at bounding box center [767, 218] width 268 height 22
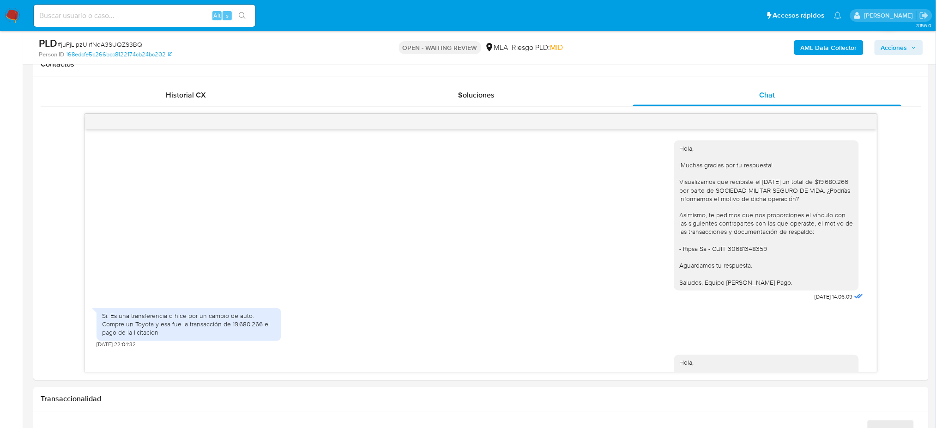
scroll to position [601, 0]
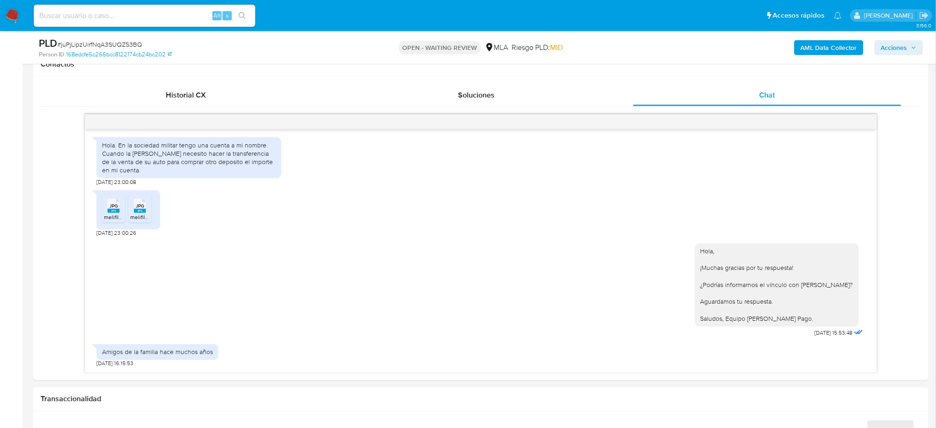
select select "10"
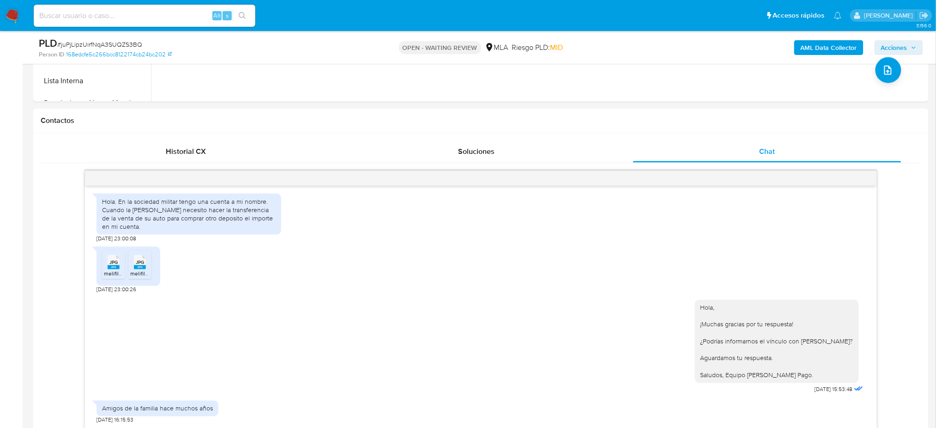
scroll to position [308, 0]
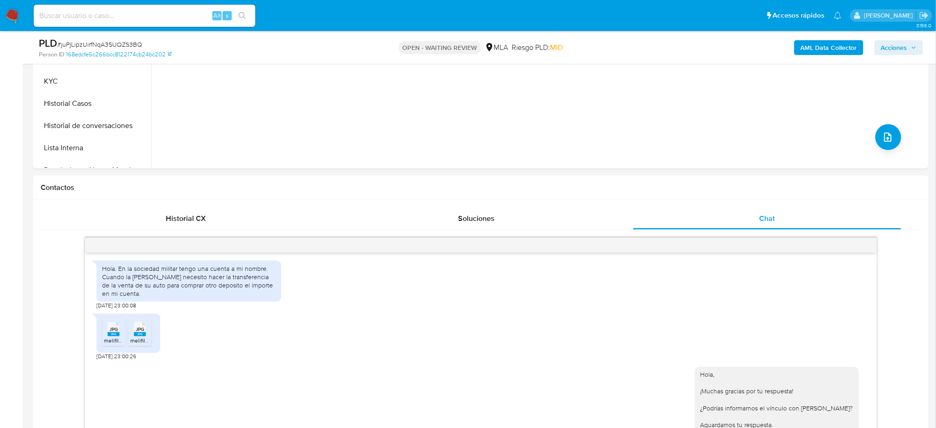
drag, startPoint x: 6, startPoint y: 10, endPoint x: 24, endPoint y: 1, distance: 20.0
click at [6, 10] on img at bounding box center [13, 16] width 16 height 16
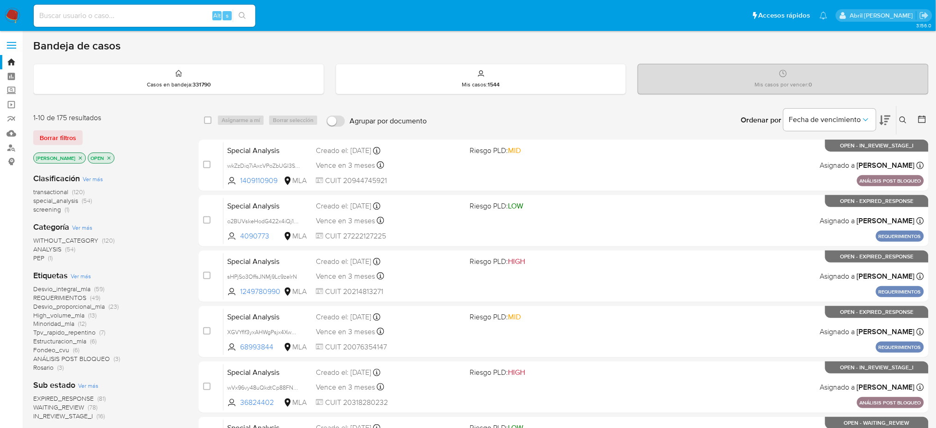
click at [165, 13] on input at bounding box center [145, 16] width 222 height 12
paste input "xVgziJ1CYjNslz8He8bXCafG"
type input "xVgziJ1CYjNslz8He8bXCafG"
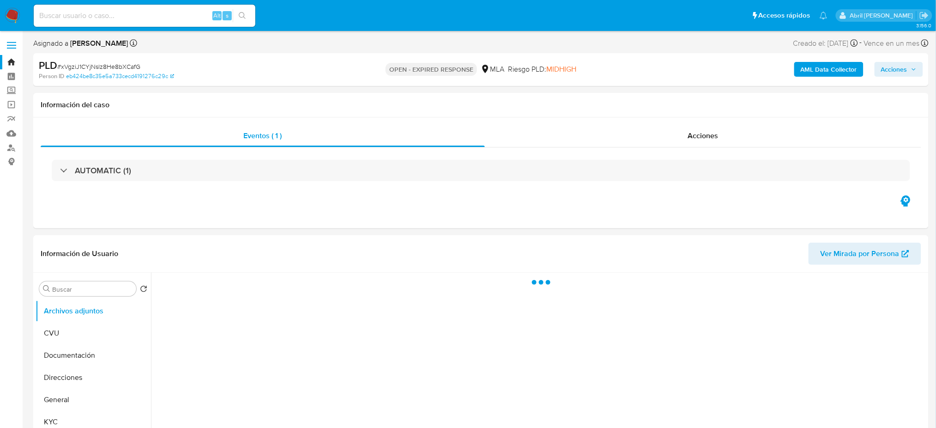
click at [116, 70] on span "# xVgziJ1CYjNslz8He8bXCafG" at bounding box center [98, 66] width 83 height 9
copy span "xVgziJ1CYjNslz8He8bXCafG"
click at [16, 22] on img at bounding box center [13, 16] width 16 height 16
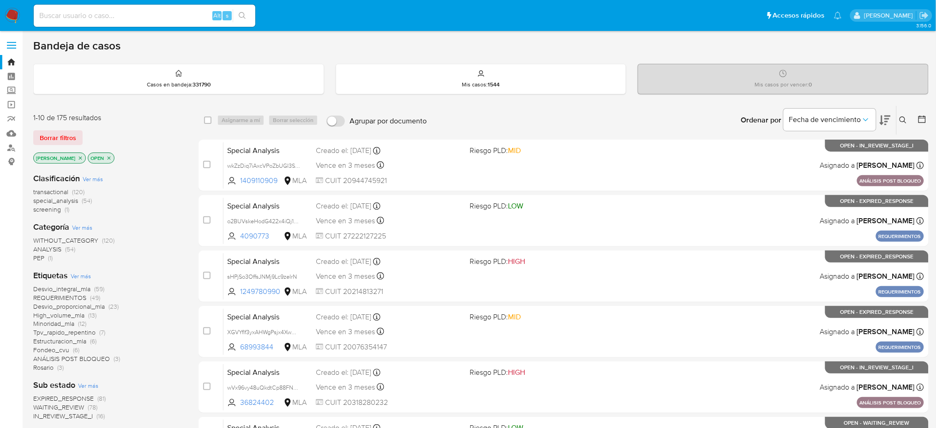
click at [907, 123] on button at bounding box center [904, 120] width 15 height 11
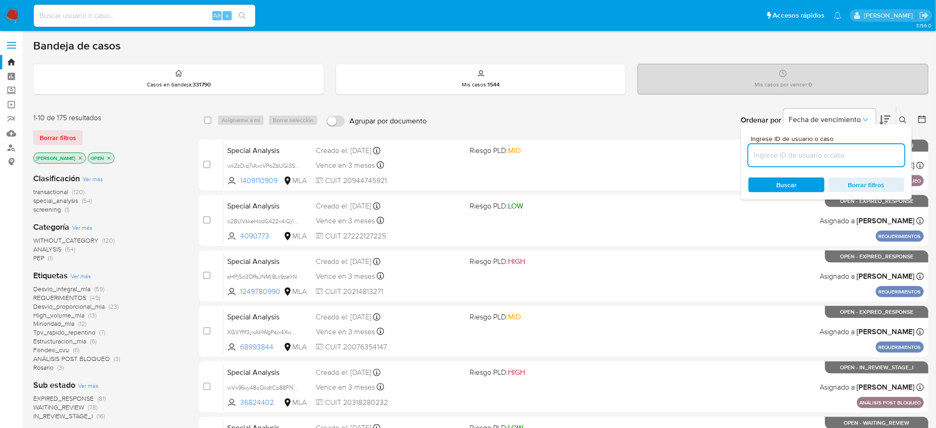
click at [869, 152] on input at bounding box center [827, 155] width 156 height 12
type input "xVgziJ1CYjNslz8He8bXCafG"
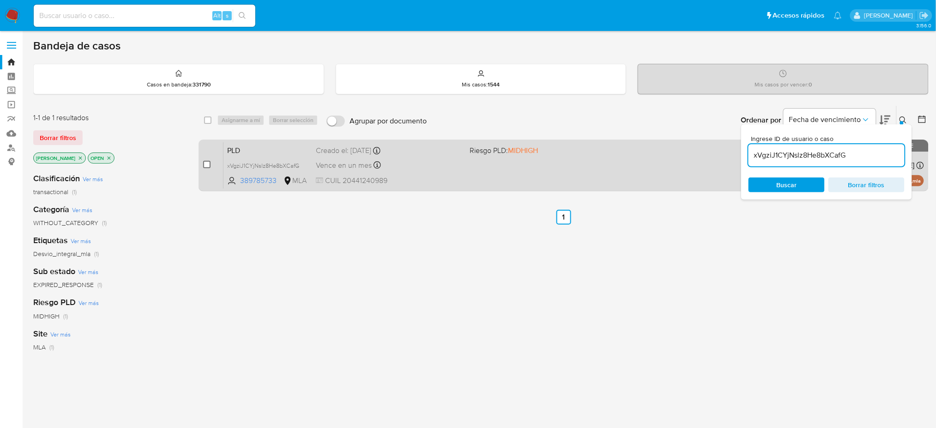
click at [207, 162] on input "checkbox" at bounding box center [206, 164] width 7 height 7
checkbox input "true"
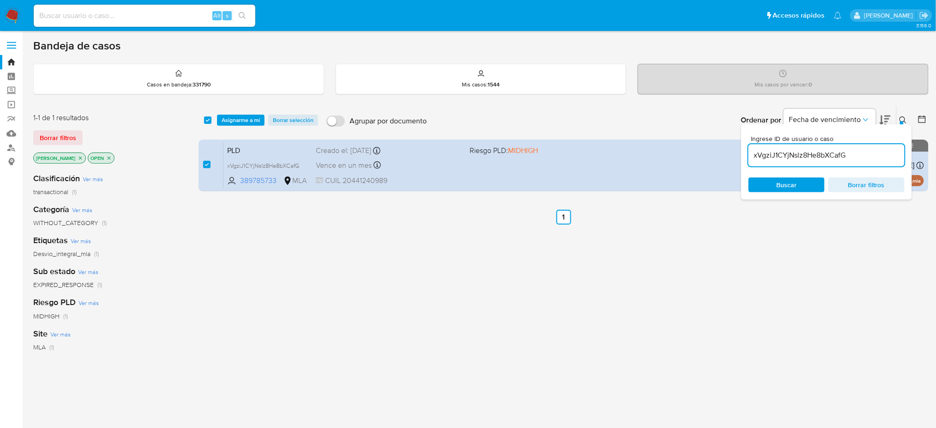
click at [230, 113] on div "select-all-cases-checkbox Asignarme a mí Borrar selección Agrupar por documento…" at bounding box center [564, 120] width 730 height 29
click at [239, 121] on span "Asignarme a mí" at bounding box center [241, 119] width 38 height 9
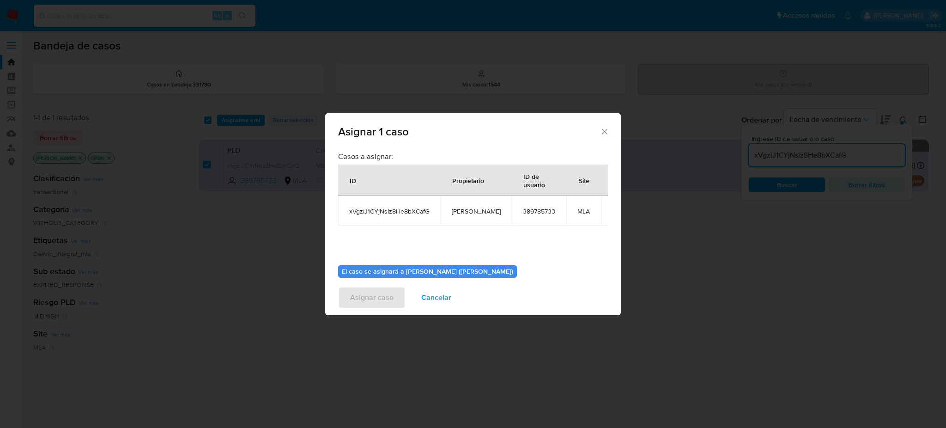
click at [452, 212] on span "[PERSON_NAME]" at bounding box center [476, 211] width 49 height 8
copy span "[PERSON_NAME]"
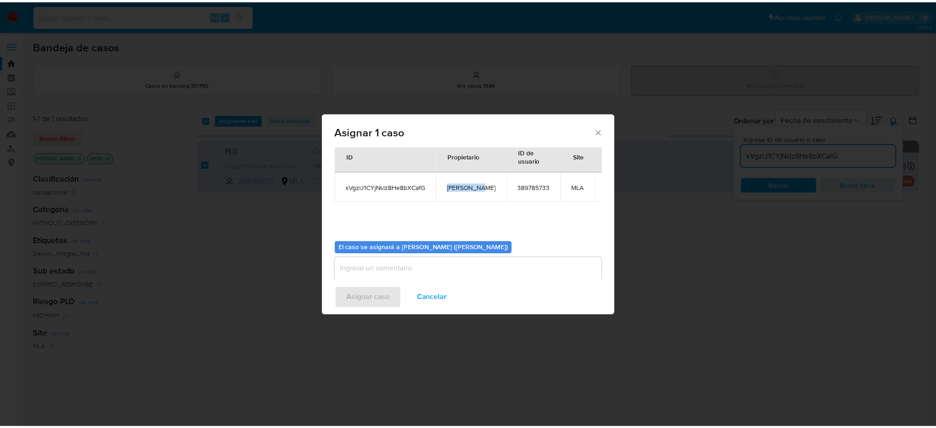
scroll to position [47, 0]
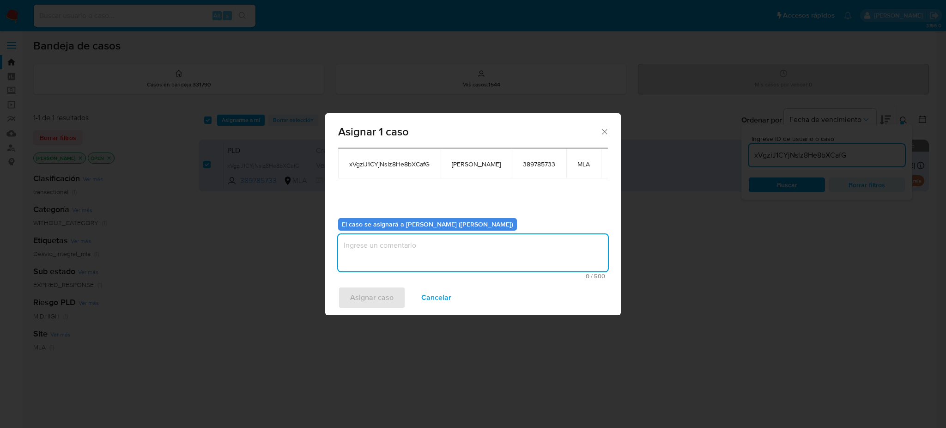
click at [408, 248] on textarea "assign-modal" at bounding box center [473, 252] width 270 height 37
paste textarea "[PERSON_NAME]"
type textarea "[PERSON_NAME]"
click at [381, 285] on div "Asignar caso Cancelar" at bounding box center [473, 297] width 296 height 35
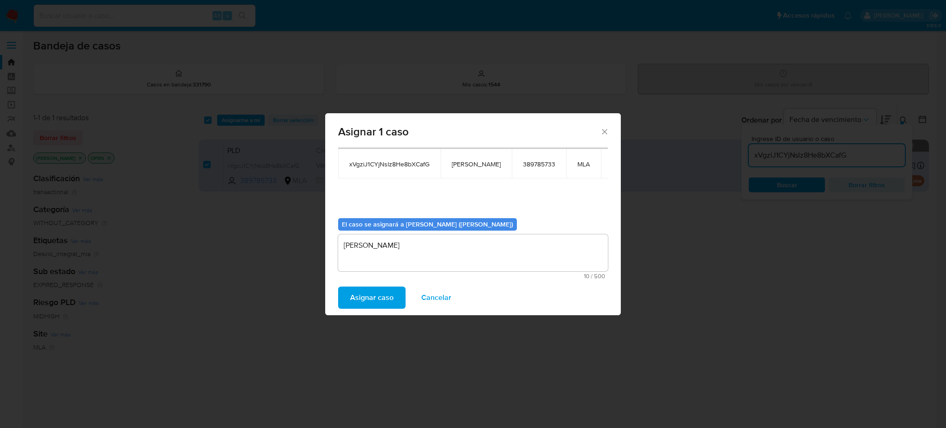
click at [379, 299] on span "Asignar caso" at bounding box center [371, 297] width 43 height 20
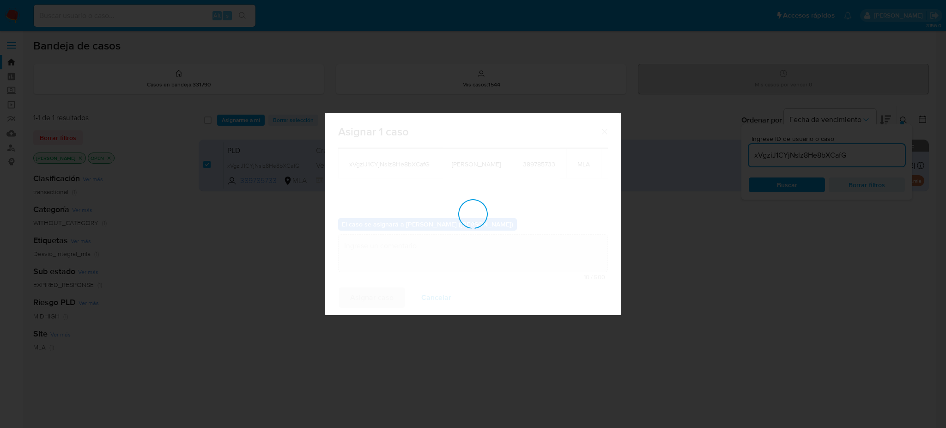
checkbox input "false"
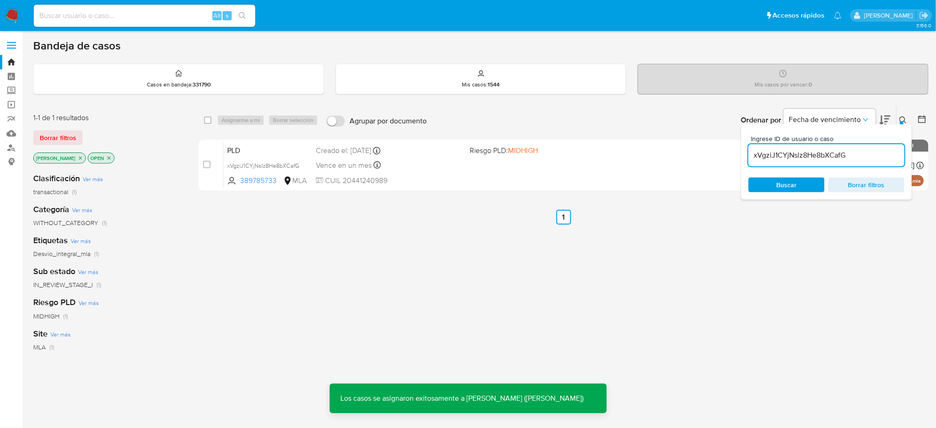
click at [271, 147] on span "PLD" at bounding box center [267, 150] width 81 height 12
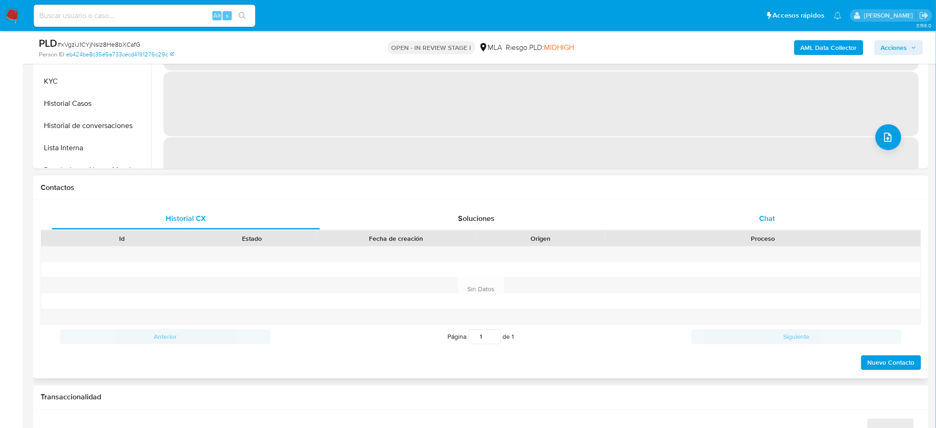
click at [767, 214] on span "Chat" at bounding box center [767, 218] width 16 height 11
select select "10"
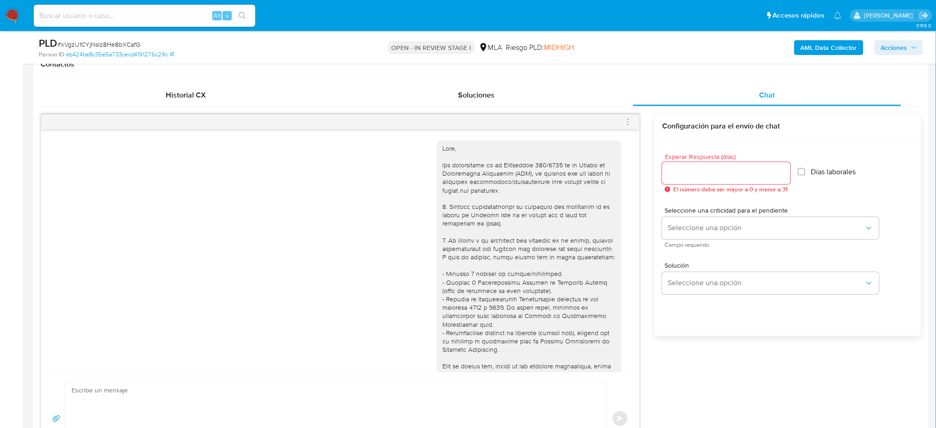
scroll to position [891, 0]
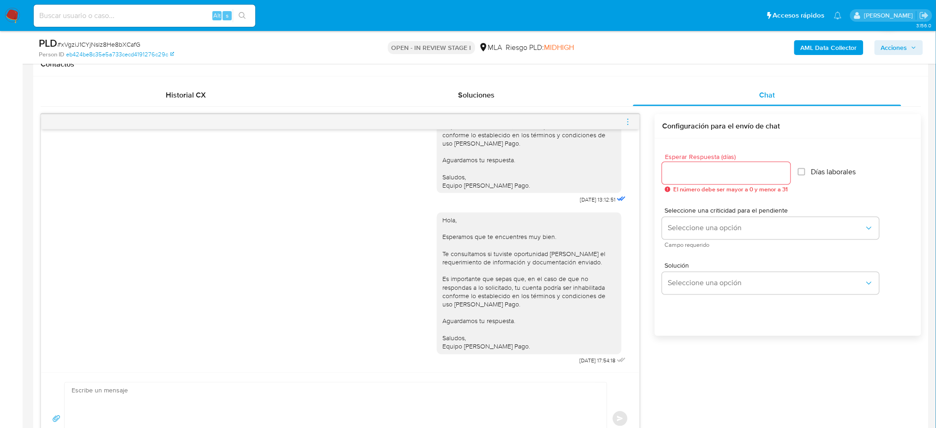
click at [628, 123] on icon "menu-action" at bounding box center [628, 122] width 8 height 8
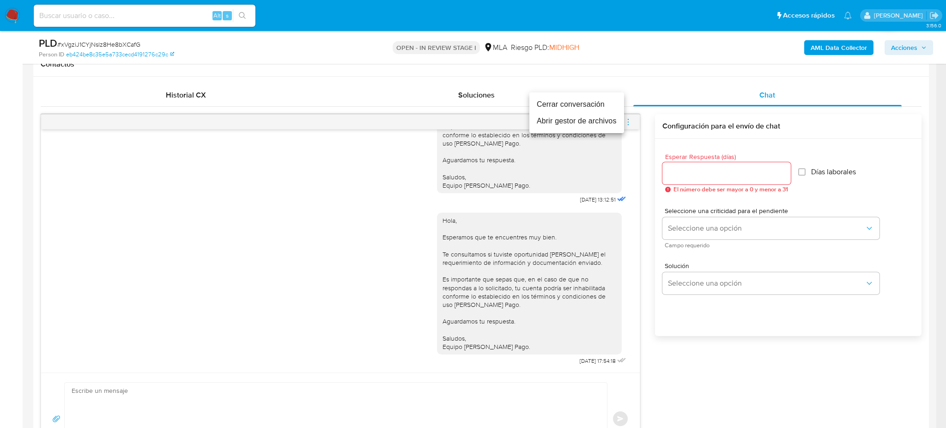
click at [581, 108] on li "Cerrar conversación" at bounding box center [576, 104] width 95 height 17
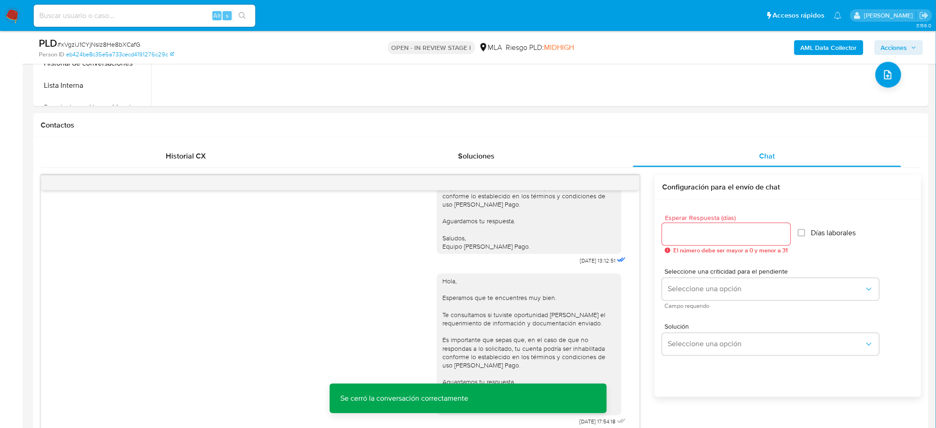
scroll to position [61, 0]
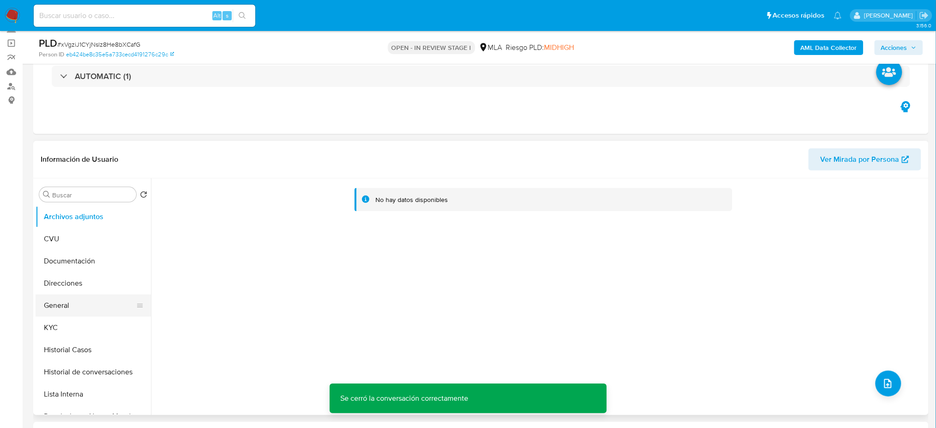
click at [84, 309] on button "General" at bounding box center [90, 305] width 108 height 22
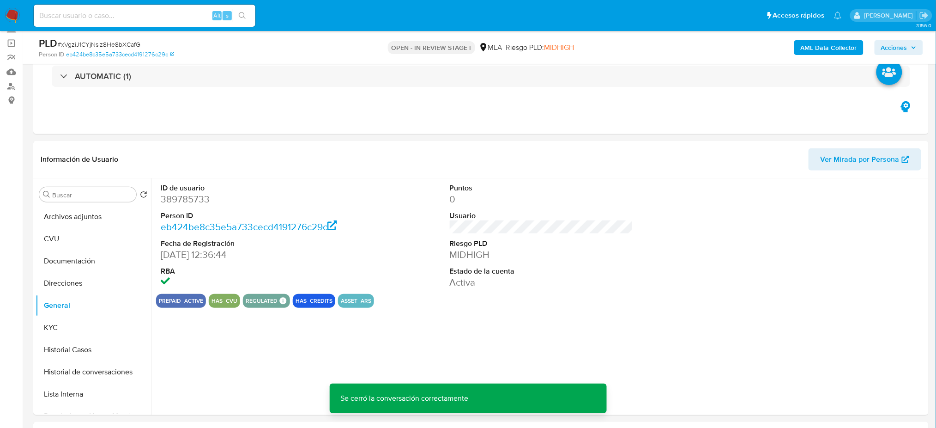
click at [179, 199] on dd "389785733" at bounding box center [252, 199] width 183 height 13
copy dd "389785733"
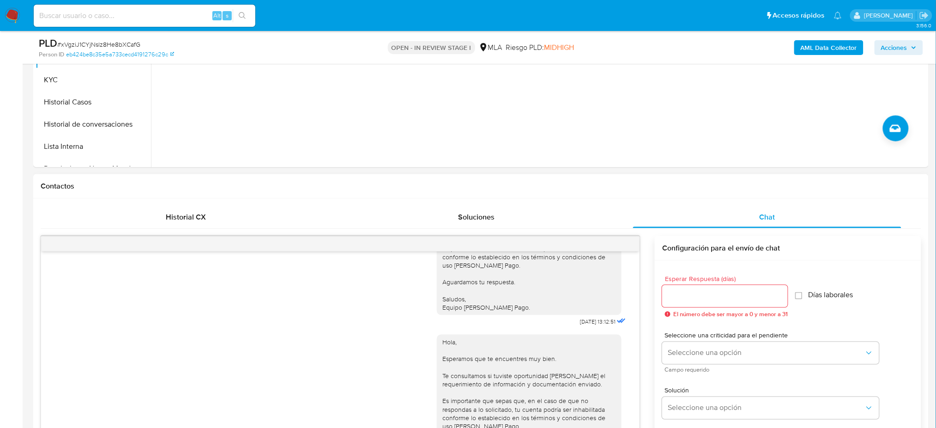
scroll to position [246, 0]
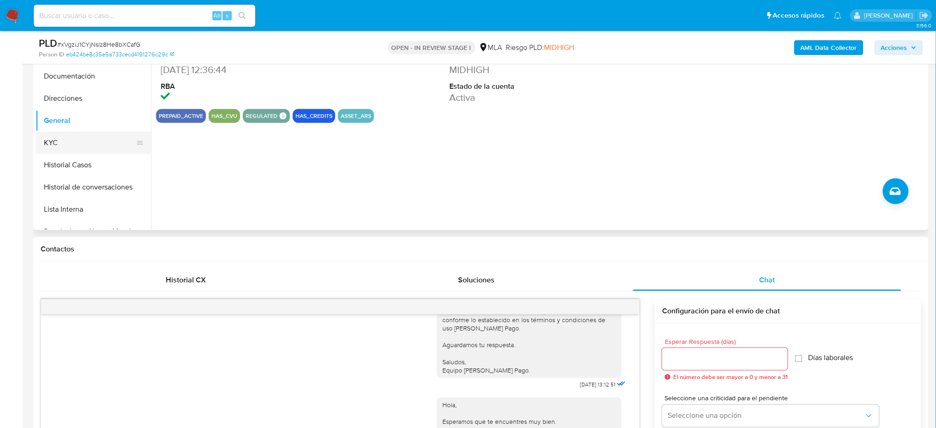
click at [67, 148] on button "KYC" at bounding box center [90, 143] width 108 height 22
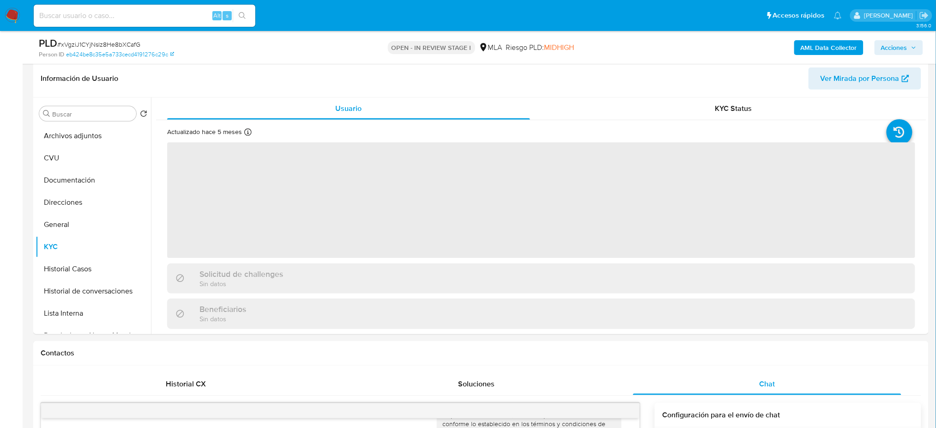
scroll to position [123, 0]
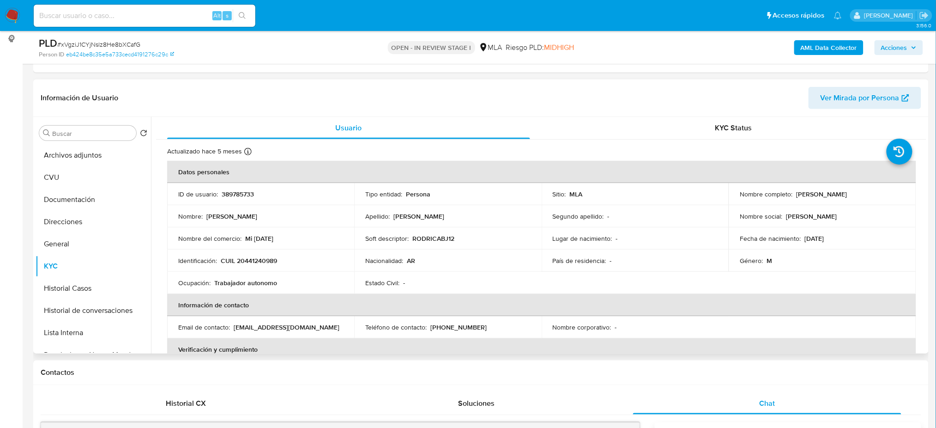
click at [258, 262] on p "CUIL 20441240989" at bounding box center [249, 260] width 56 height 8
copy p "20441240989"
drag, startPoint x: 794, startPoint y: 195, endPoint x: 893, endPoint y: 195, distance: 98.4
click at [893, 195] on div "Nombre completo : Rodrigo Ezequiel Vergara" at bounding box center [822, 194] width 165 height 8
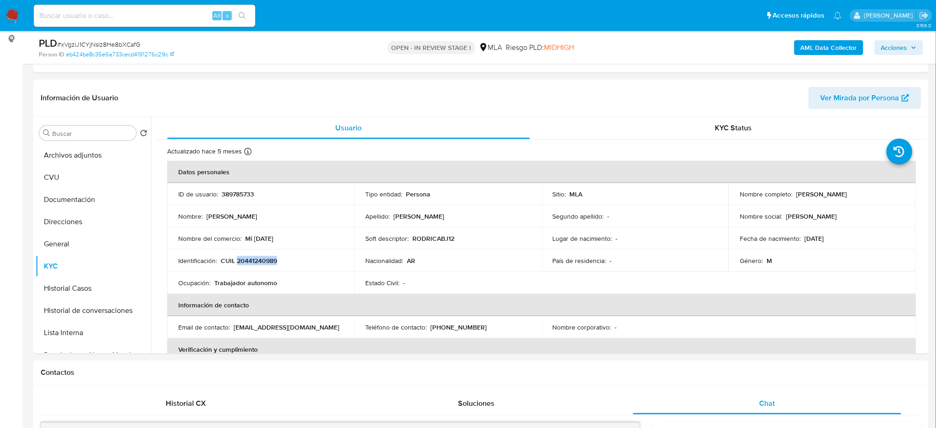
copy p "[PERSON_NAME]"
drag, startPoint x: 77, startPoint y: 152, endPoint x: 67, endPoint y: 162, distance: 13.4
click at [77, 151] on button "Archivos adjuntos" at bounding box center [90, 155] width 108 height 22
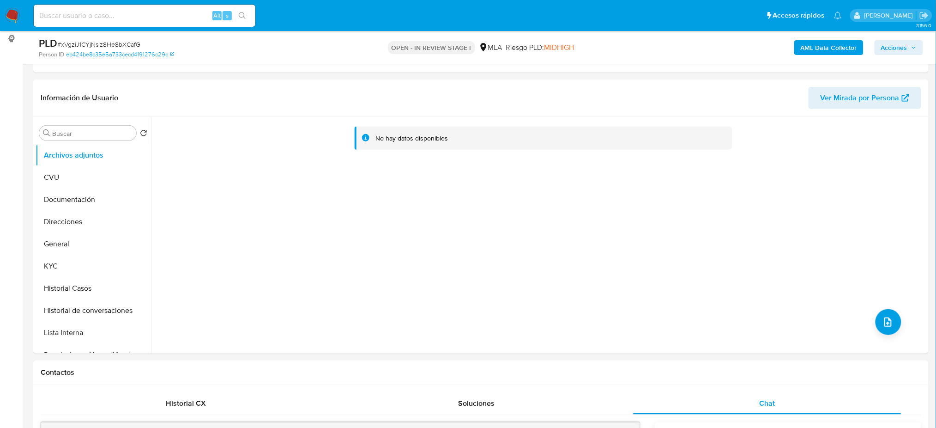
click at [804, 37] on div "AML Data Collector Acciones" at bounding box center [777, 47] width 292 height 22
click at [811, 43] on b "AML Data Collector" at bounding box center [829, 47] width 56 height 15
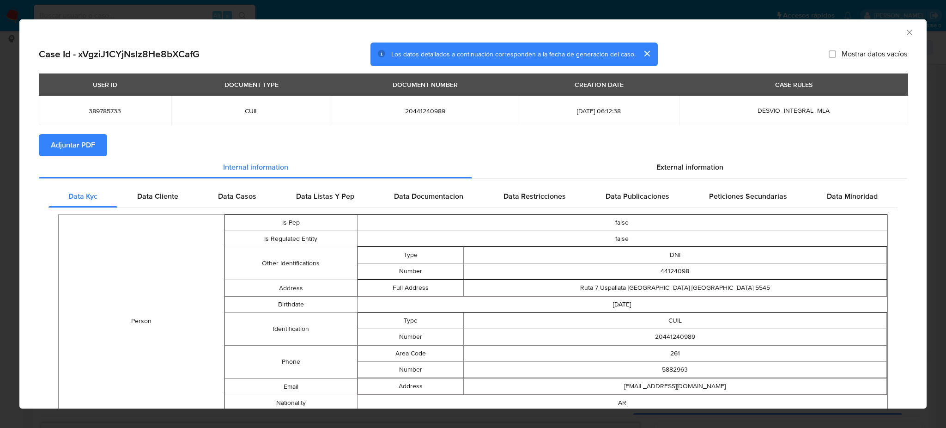
click at [91, 145] on span "Adjuntar PDF" at bounding box center [73, 145] width 44 height 20
click at [905, 33] on icon "Cerrar ventana" at bounding box center [909, 32] width 9 height 9
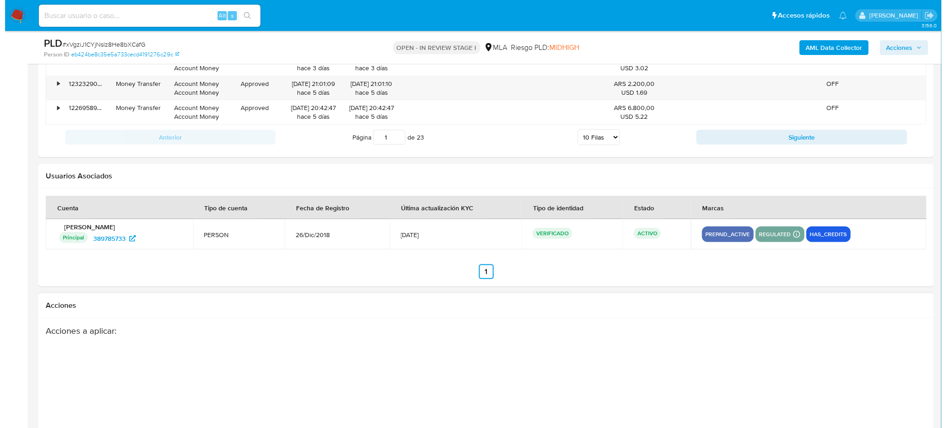
scroll to position [1626, 0]
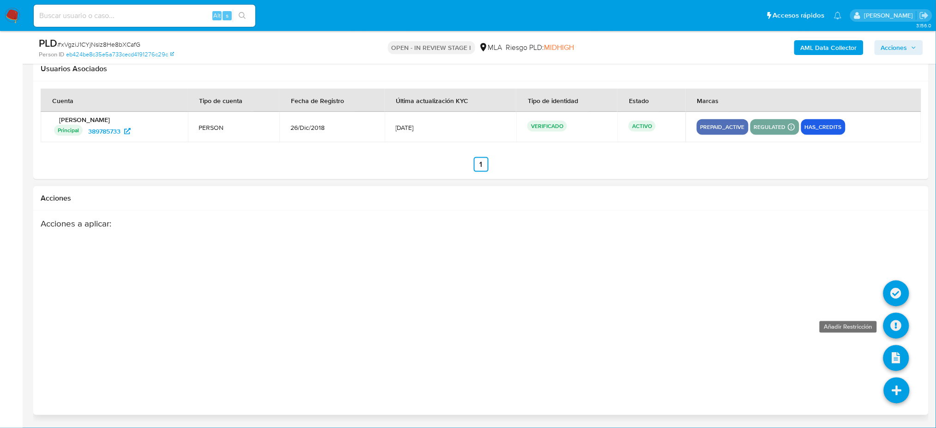
click at [897, 326] on icon at bounding box center [896, 326] width 26 height 26
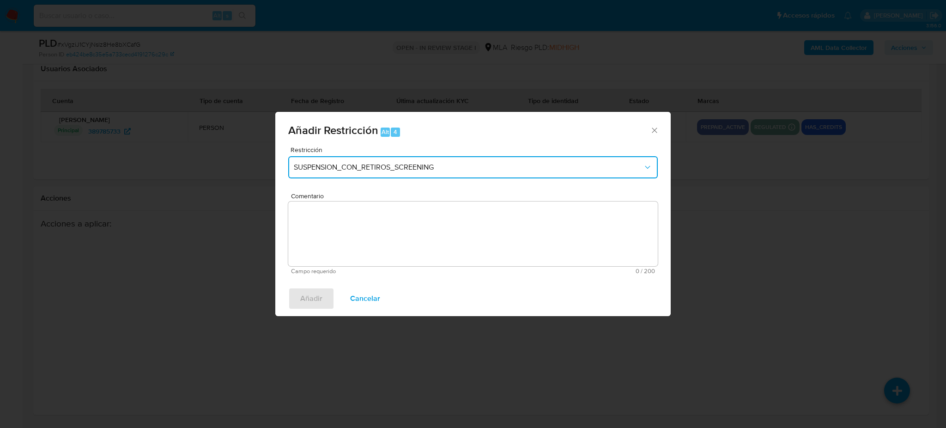
click at [430, 175] on button "SUSPENSION_CON_RETIROS_SCREENING" at bounding box center [472, 167] width 369 height 22
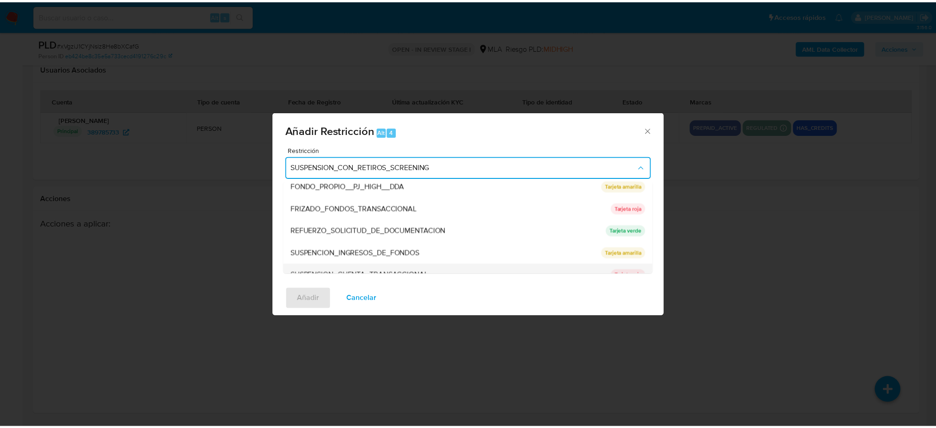
scroll to position [195, 0]
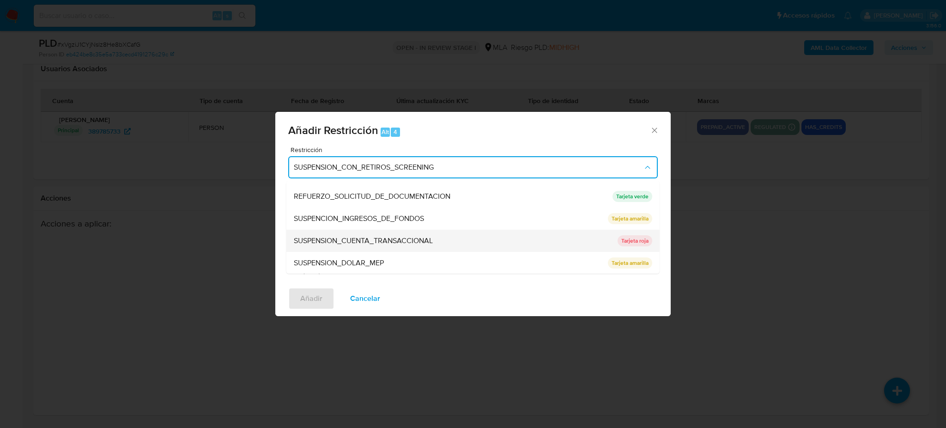
click at [340, 236] on span "SUSPENSION_CUENTA_TRANSACCIONAL" at bounding box center [363, 240] width 139 height 9
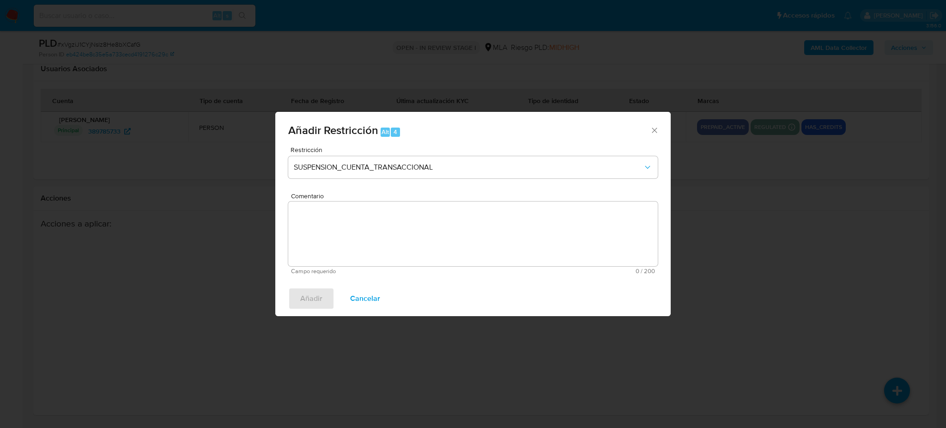
click at [340, 235] on textarea "Comentario" at bounding box center [472, 233] width 369 height 65
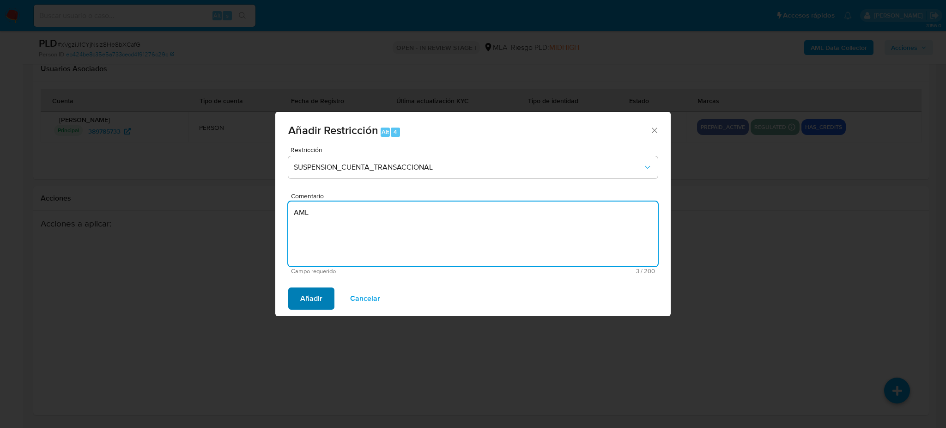
type textarea "AML"
click at [301, 296] on span "Añadir" at bounding box center [311, 298] width 22 height 20
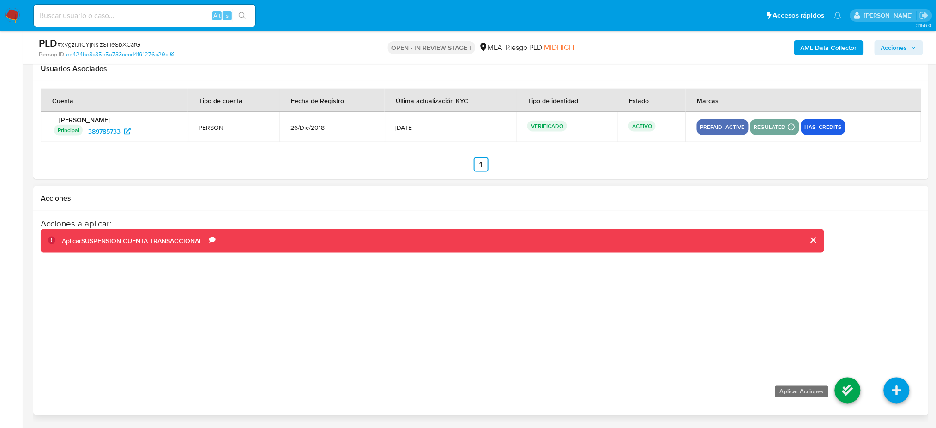
click at [839, 390] on icon at bounding box center [848, 390] width 26 height 26
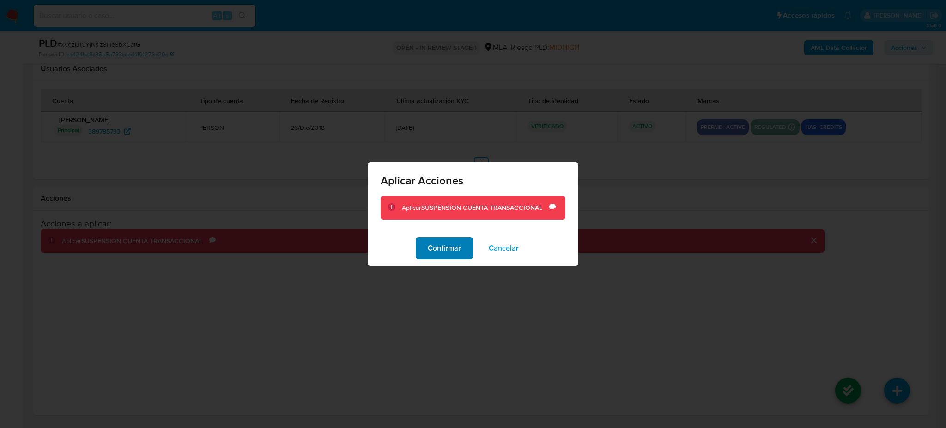
click at [442, 248] on span "Confirmar" at bounding box center [444, 248] width 33 height 20
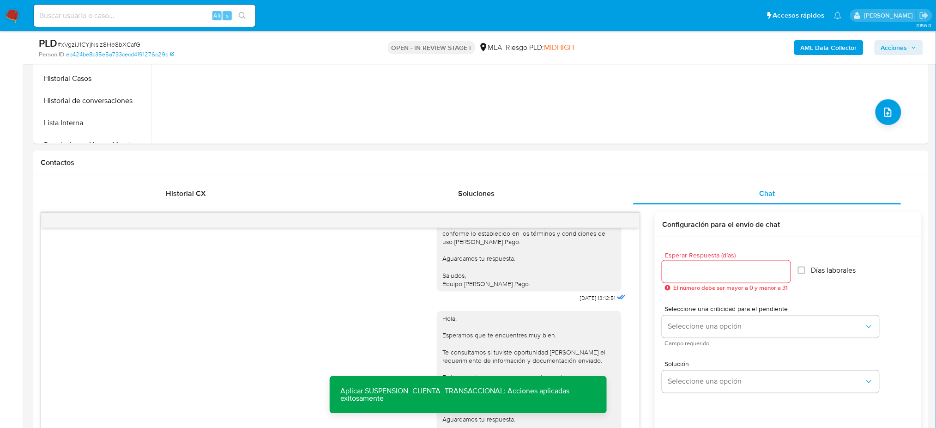
scroll to position [148, 0]
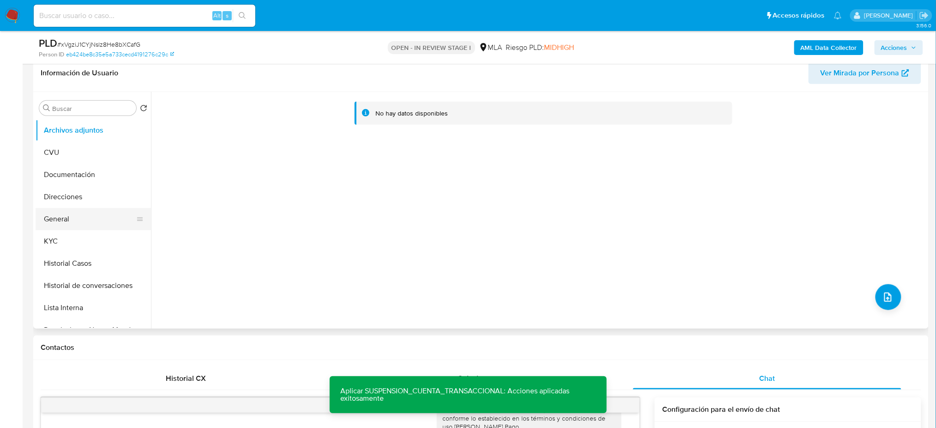
click at [69, 220] on button "General" at bounding box center [90, 219] width 108 height 22
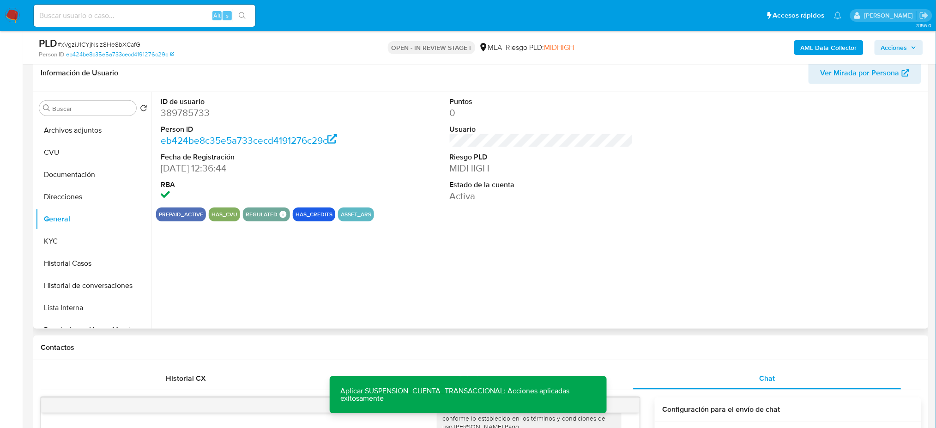
click at [181, 113] on dd "389785733" at bounding box center [252, 112] width 183 height 13
copy dd "389785733"
drag, startPoint x: 59, startPoint y: 126, endPoint x: 0, endPoint y: 173, distance: 75.9
click at [59, 126] on button "Archivos adjuntos" at bounding box center [93, 130] width 115 height 22
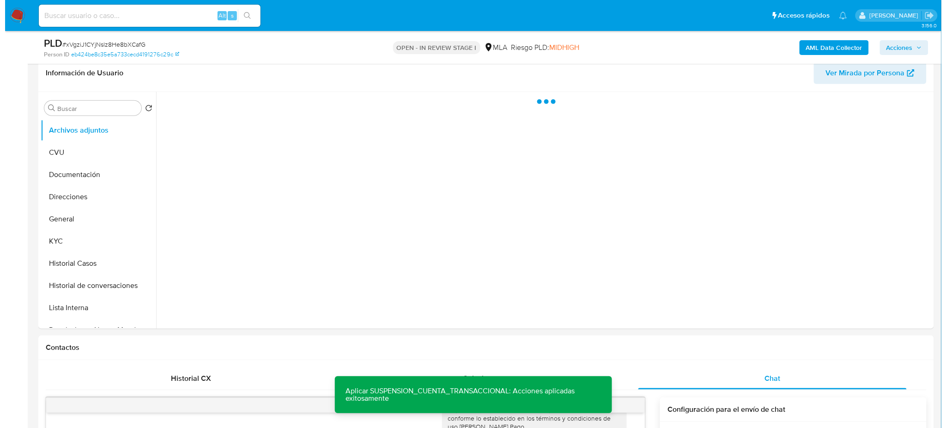
scroll to position [86, 0]
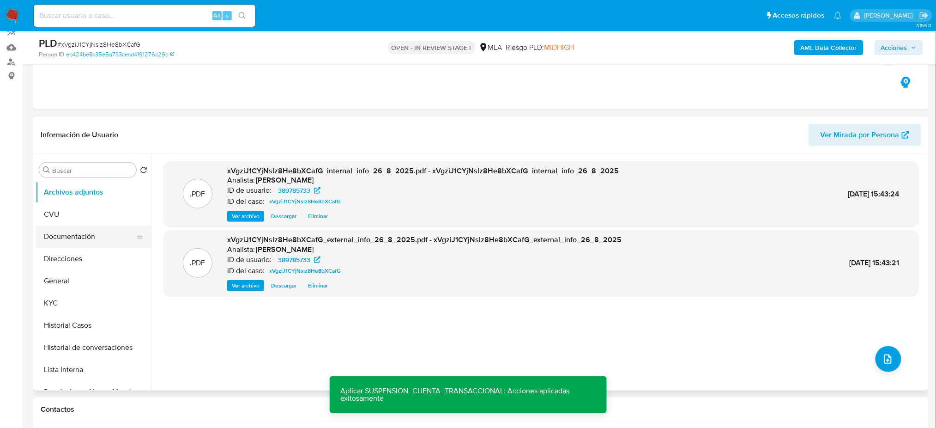
click at [110, 230] on button "Documentación" at bounding box center [90, 236] width 108 height 22
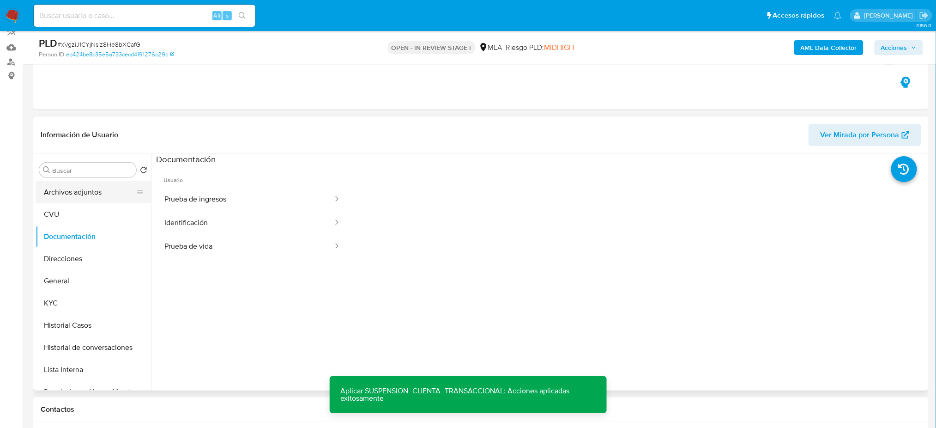
click at [91, 193] on button "Archivos adjuntos" at bounding box center [90, 192] width 108 height 22
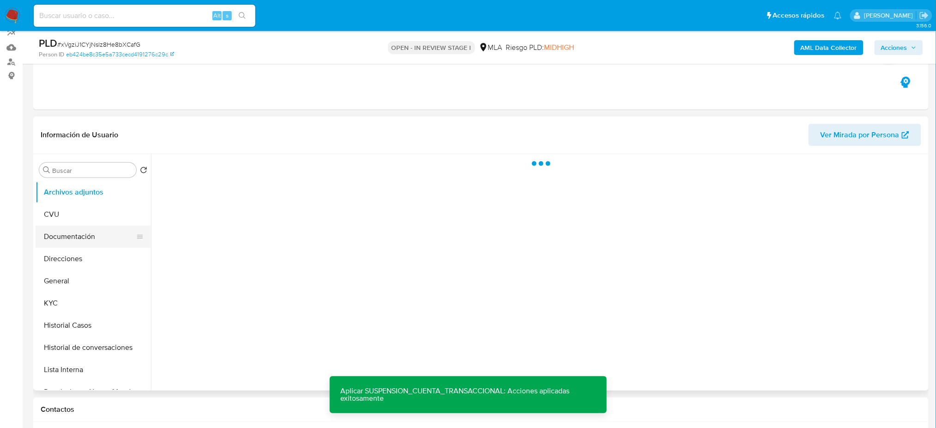
click at [53, 235] on button "Documentación" at bounding box center [90, 236] width 108 height 22
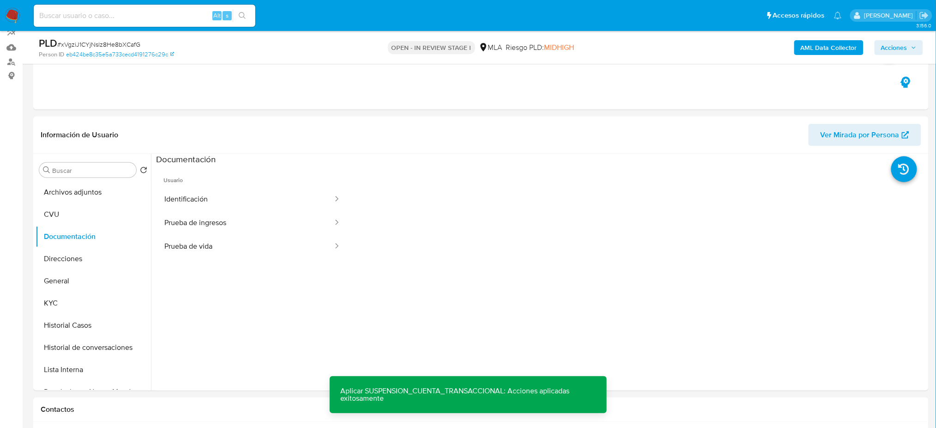
click at [230, 200] on button "Identificación" at bounding box center [245, 199] width 178 height 24
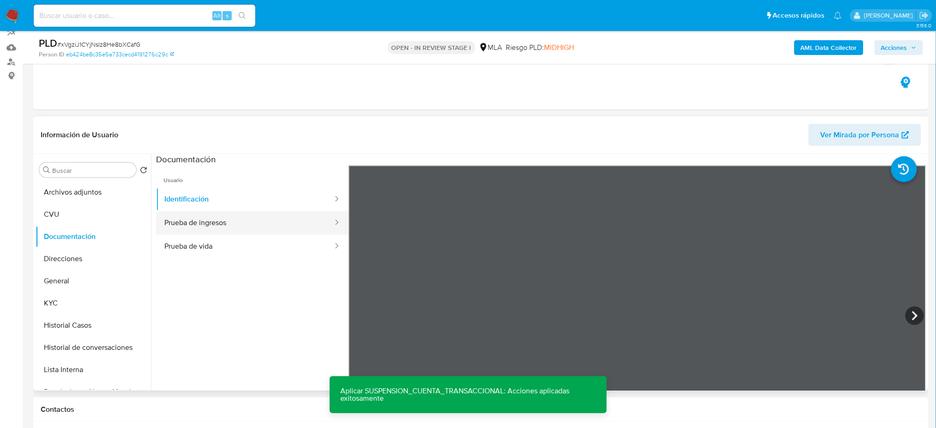
click at [239, 224] on button "Prueba de ingresos" at bounding box center [245, 223] width 178 height 24
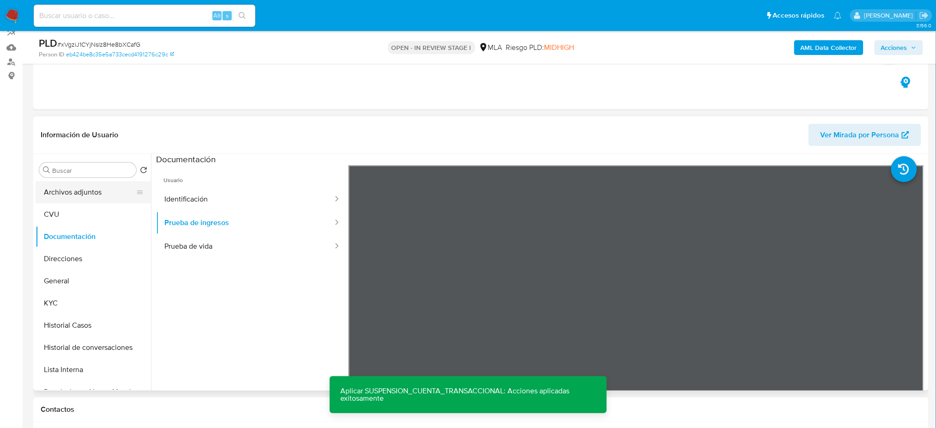
click at [80, 190] on button "Archivos adjuntos" at bounding box center [90, 192] width 108 height 22
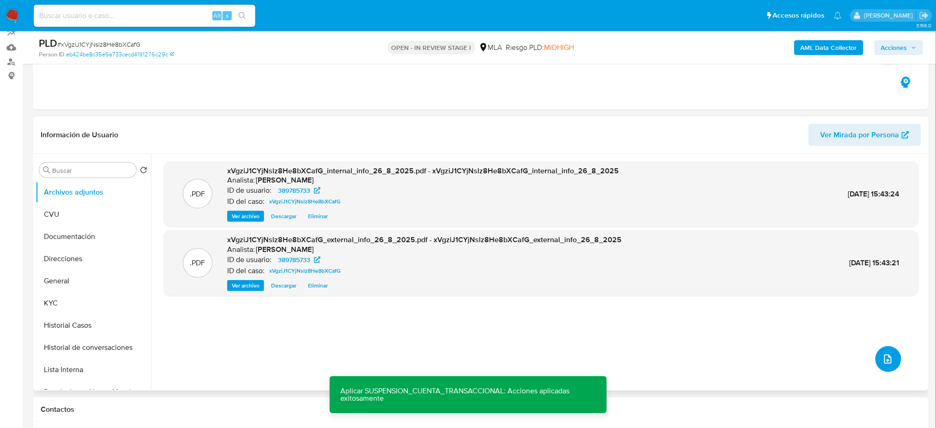
click at [891, 355] on button "upload-file" at bounding box center [889, 359] width 26 height 26
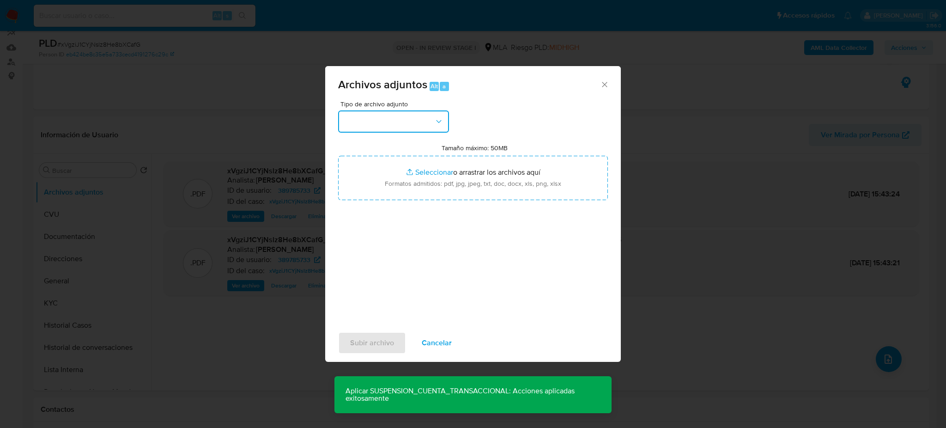
click at [380, 125] on button "button" at bounding box center [393, 121] width 111 height 22
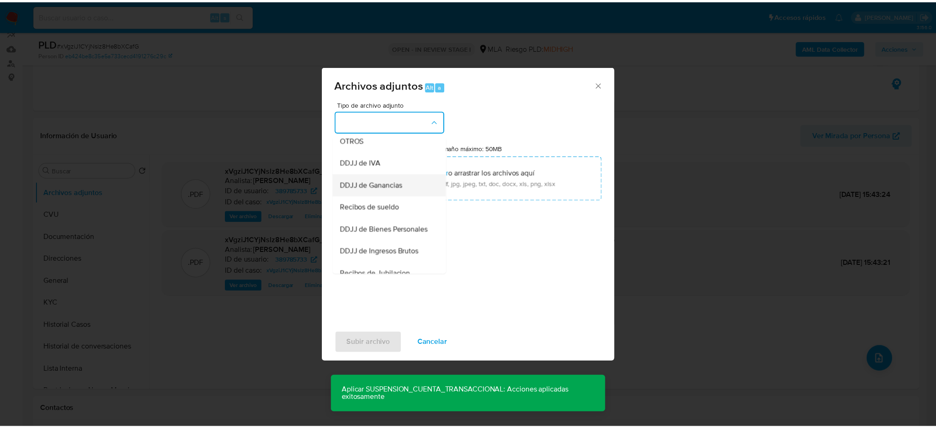
scroll to position [185, 0]
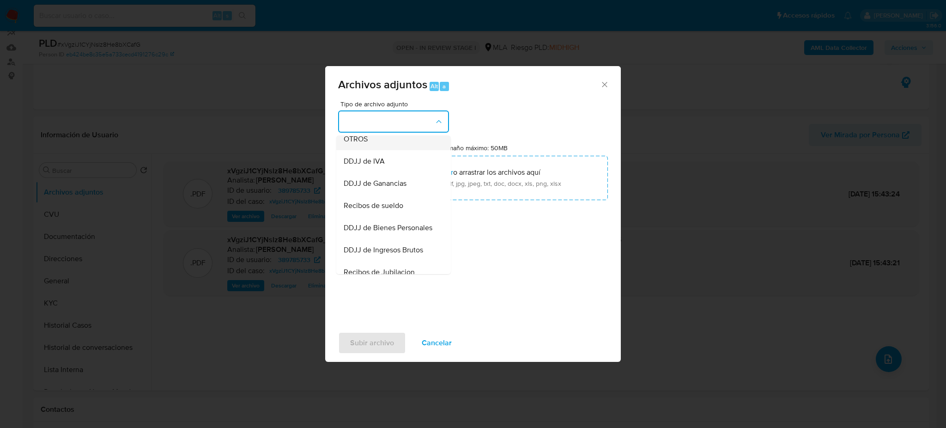
click at [364, 144] on span "OTROS" at bounding box center [356, 138] width 24 height 9
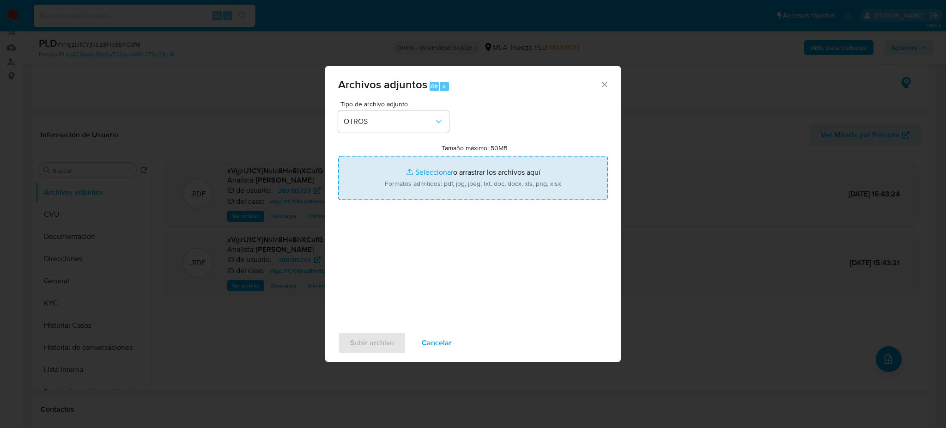
click at [392, 176] on input "Tamaño máximo: 50MB Seleccionar archivos" at bounding box center [473, 178] width 270 height 44
type input "C:\fakepath\Caselog xVgziJ1CYjNslz8He8bXCafG_2025_07_18_02_27_37.docx"
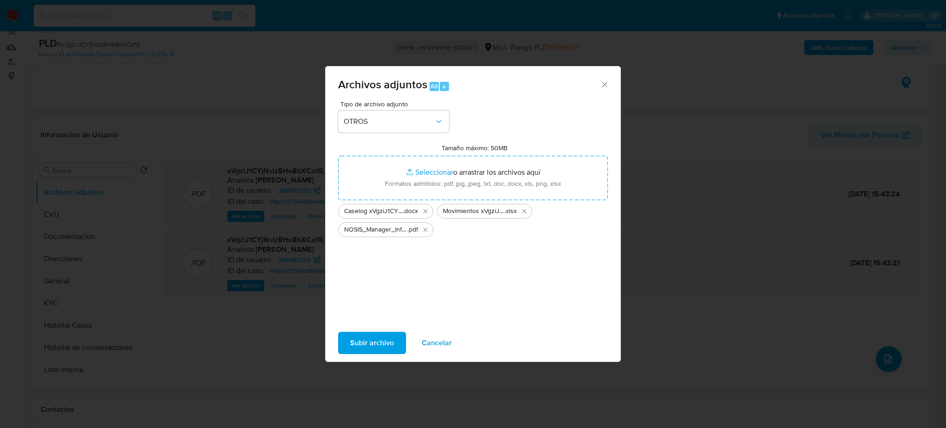
click at [381, 339] on span "Subir archivo" at bounding box center [372, 343] width 44 height 20
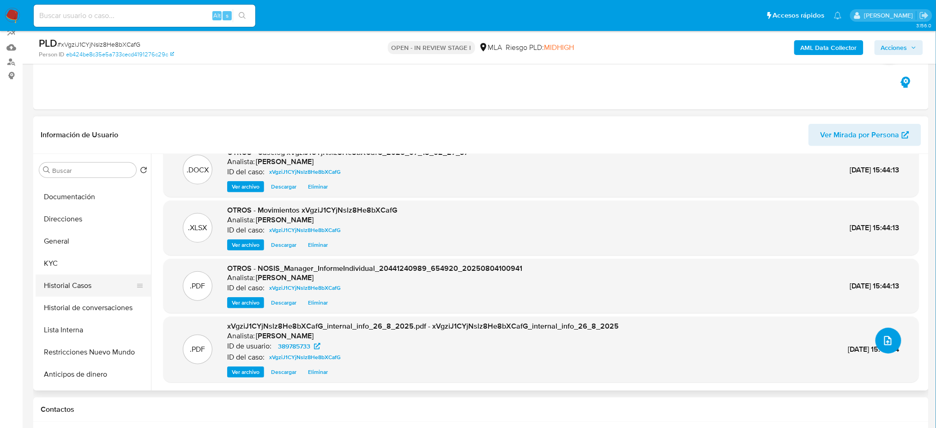
scroll to position [61, 0]
click at [101, 326] on button "Restricciones Nuevo Mundo" at bounding box center [90, 330] width 108 height 22
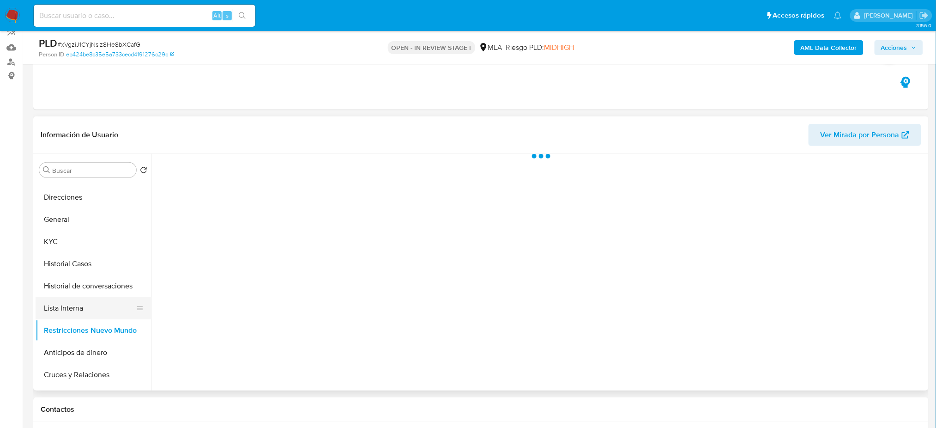
scroll to position [0, 0]
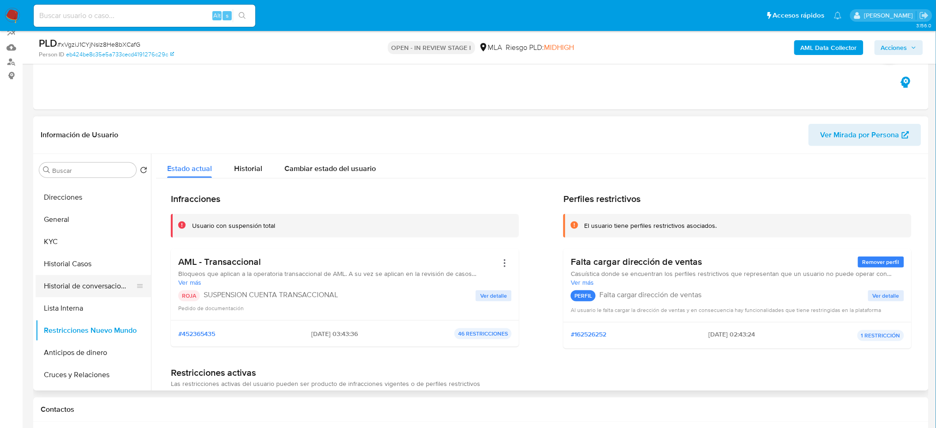
click at [81, 290] on button "Historial de conversaciones" at bounding box center [90, 286] width 108 height 22
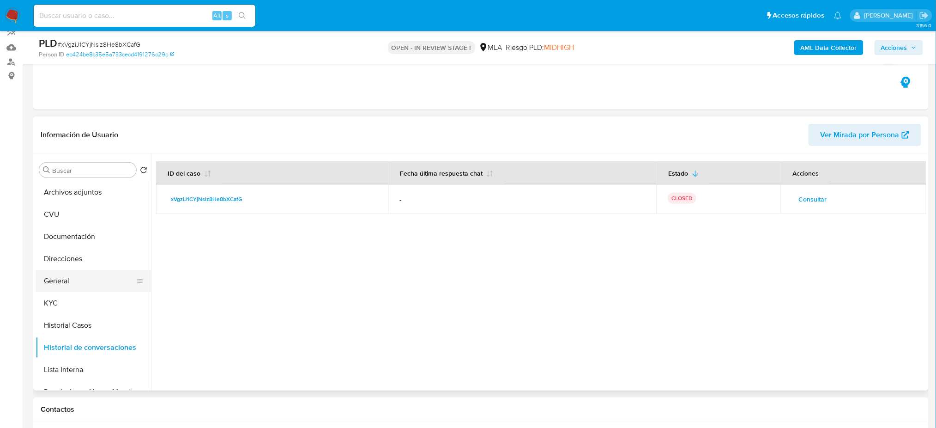
click at [78, 273] on button "General" at bounding box center [90, 281] width 108 height 22
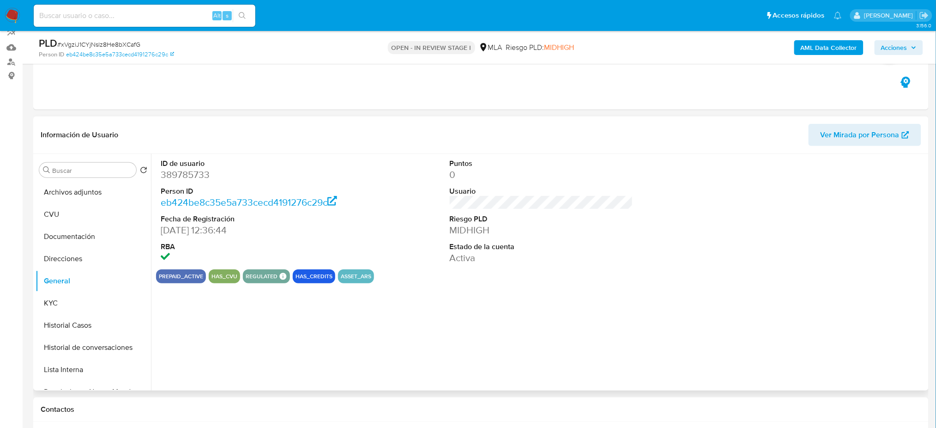
click at [173, 174] on dd "389785733" at bounding box center [252, 174] width 183 height 13
copy dd "389785733"
click at [904, 48] on span "Acciones" at bounding box center [894, 47] width 26 height 15
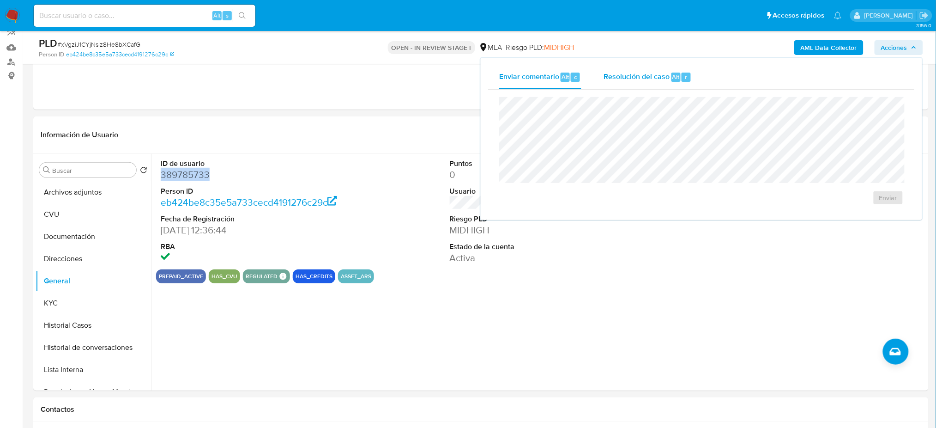
click at [649, 82] on div "Resolución del caso Alt r" at bounding box center [648, 77] width 88 height 24
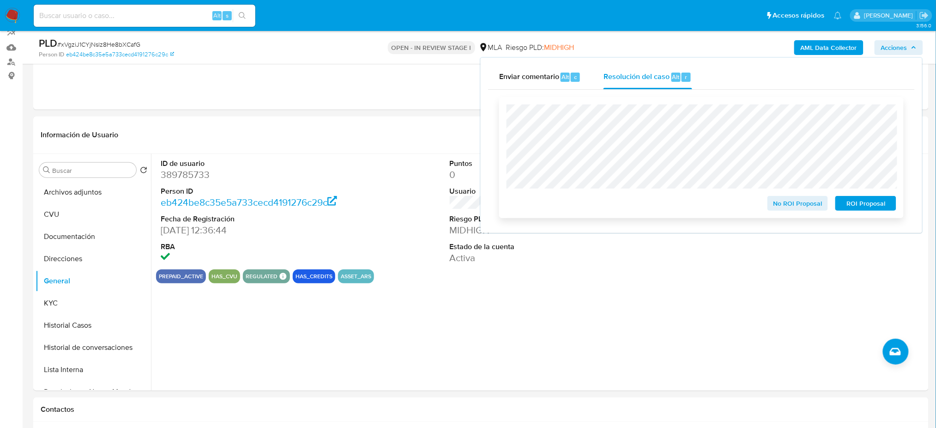
click at [880, 203] on span "ROI Proposal" at bounding box center [866, 203] width 48 height 13
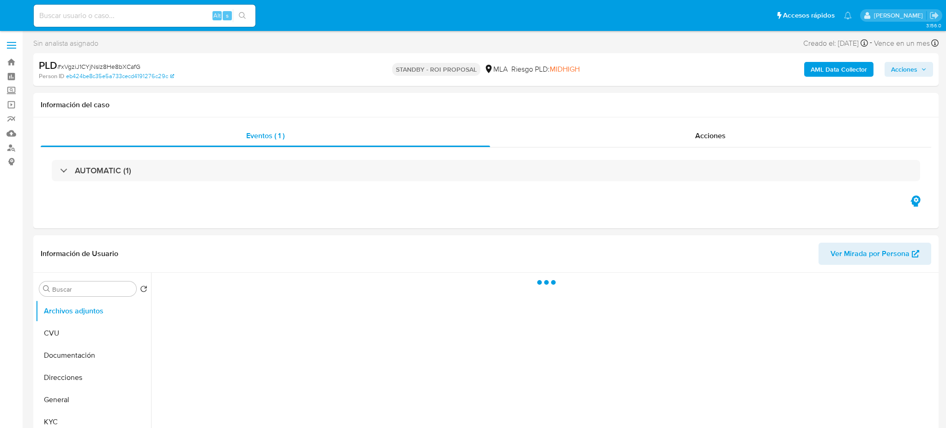
select select "10"
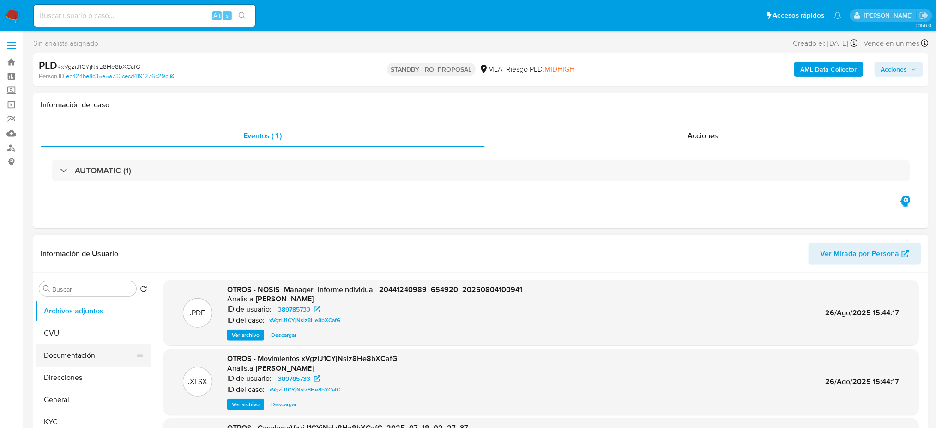
scroll to position [61, 0]
click at [82, 381] on button "Historial Casos" at bounding box center [90, 382] width 108 height 22
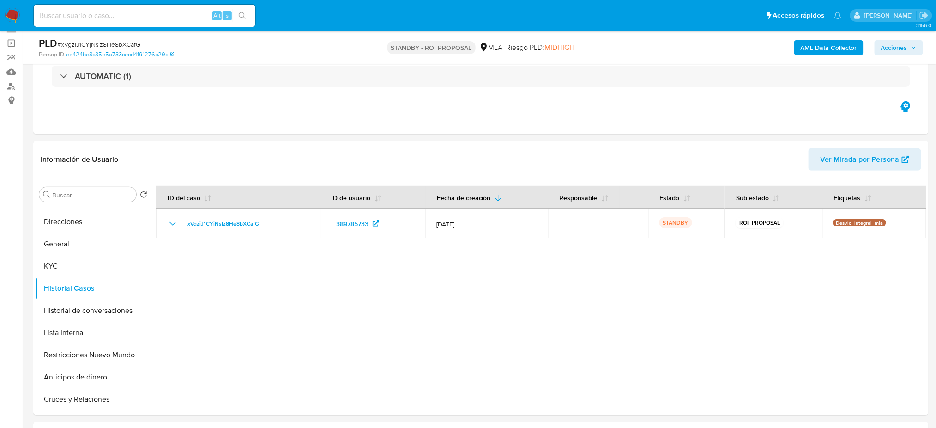
click at [116, 13] on input at bounding box center [145, 16] width 222 height 12
paste input "Npfd8fOTAw3kM8Y0EX2txZlY"
type input "Npfd8fOTAw3kM8Y0EX2txZlY"
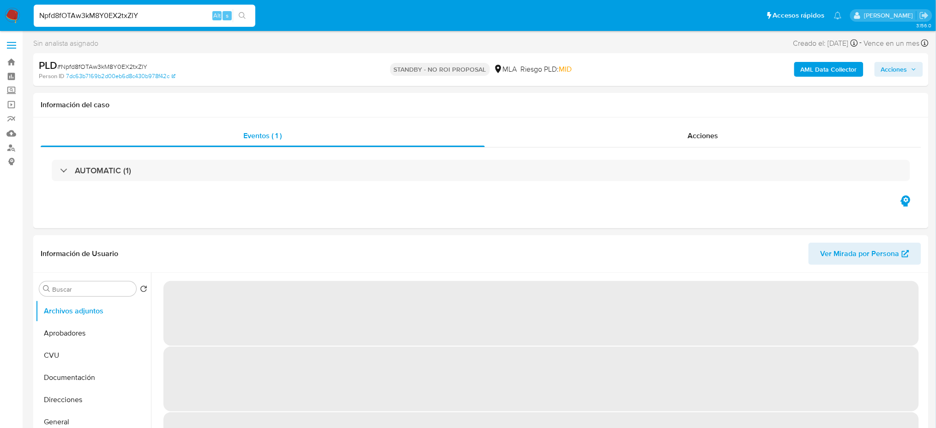
select select "10"
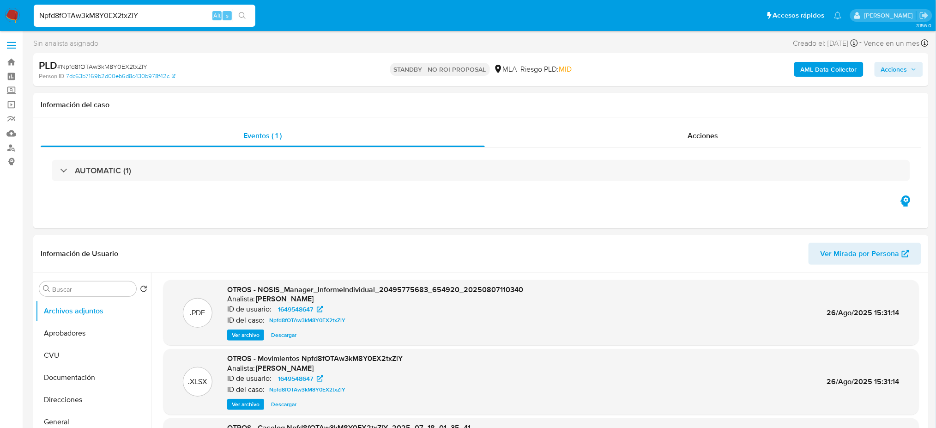
click at [16, 17] on img at bounding box center [13, 16] width 16 height 16
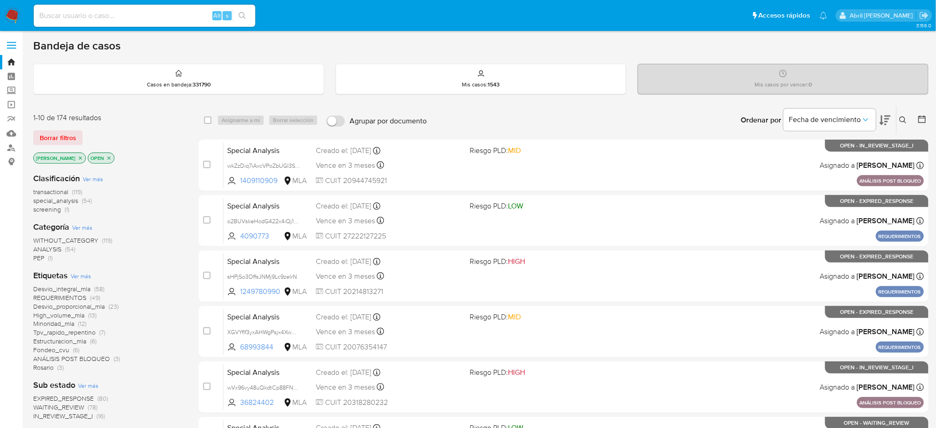
click at [179, 12] on input at bounding box center [145, 16] width 222 height 12
paste input "FDZ3XK7aqD20Rx1Rl25qgLc0"
type input "FDZ3XK7aqD20Rx1Rl25qgLc0"
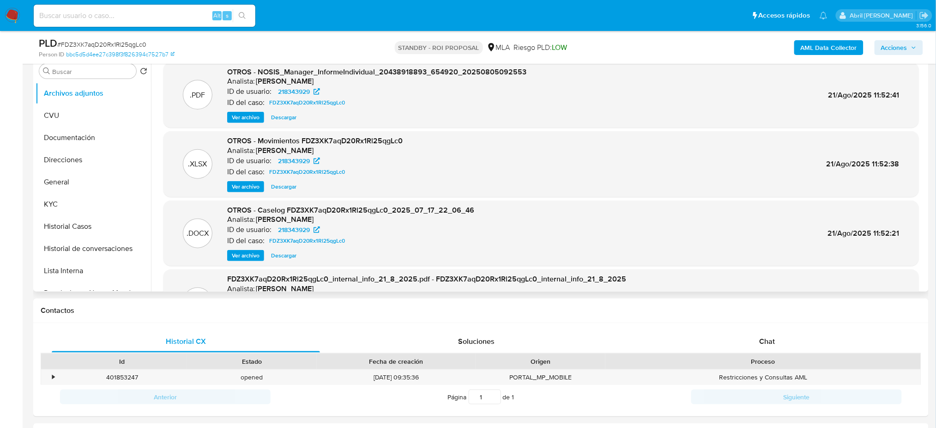
select select "10"
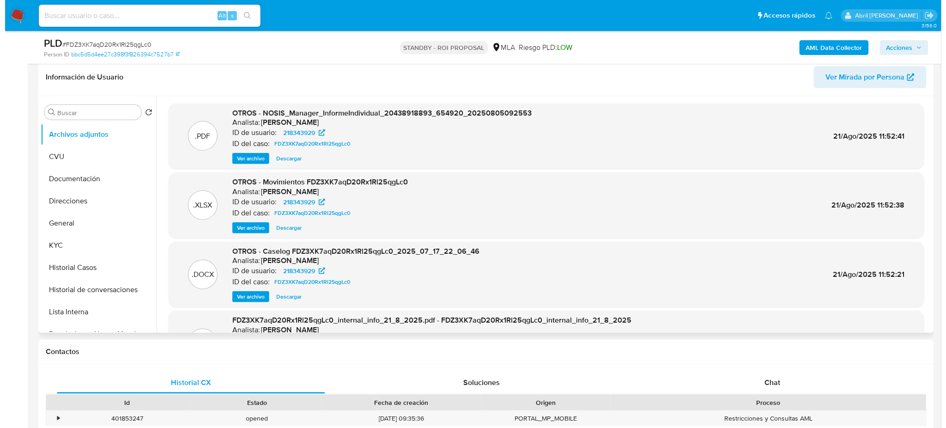
scroll to position [123, 0]
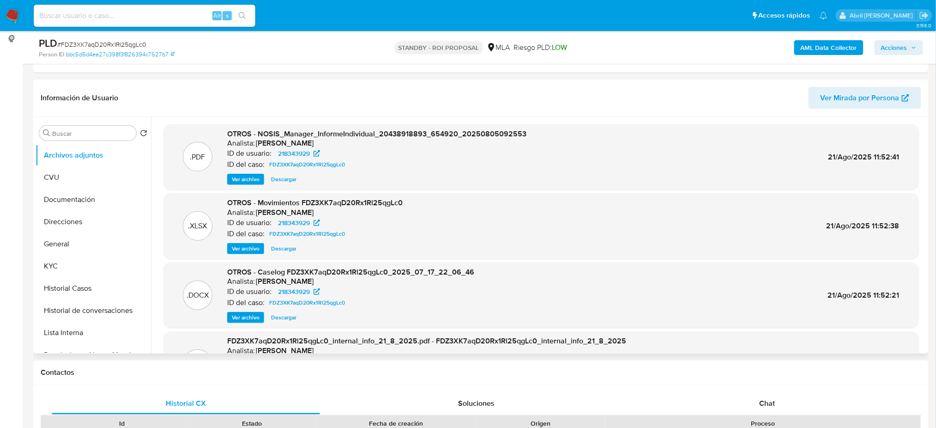
click at [239, 321] on span "Ver archivo" at bounding box center [246, 317] width 28 height 9
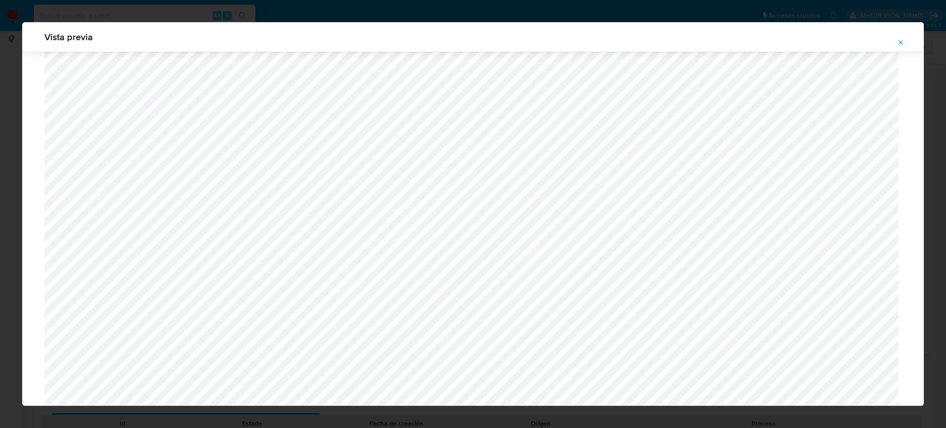
scroll to position [659, 0]
click at [901, 41] on icon "Attachment preview" at bounding box center [900, 42] width 7 height 7
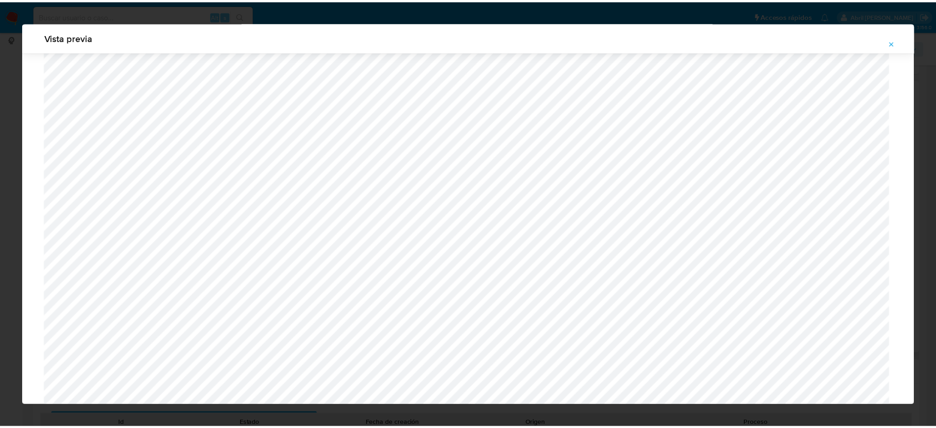
scroll to position [0, 0]
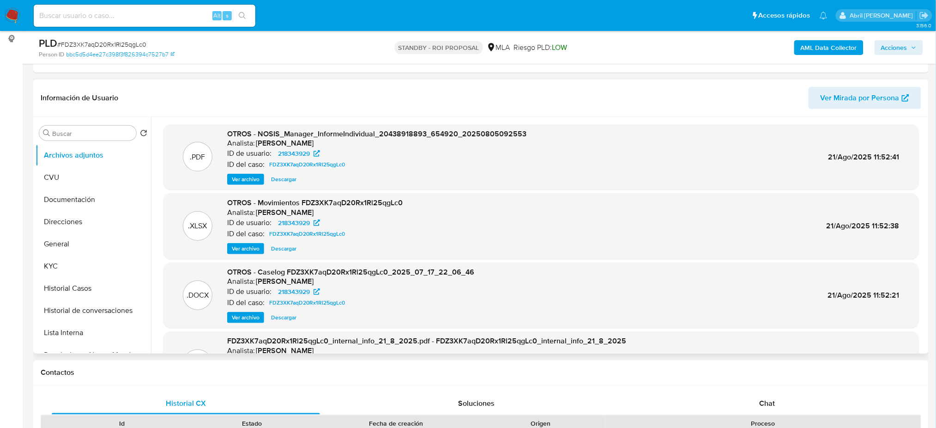
drag, startPoint x: 9, startPoint y: 20, endPoint x: 58, endPoint y: 39, distance: 52.5
click at [9, 19] on img at bounding box center [13, 16] width 16 height 16
